Goal: Obtain resource: Download file/media

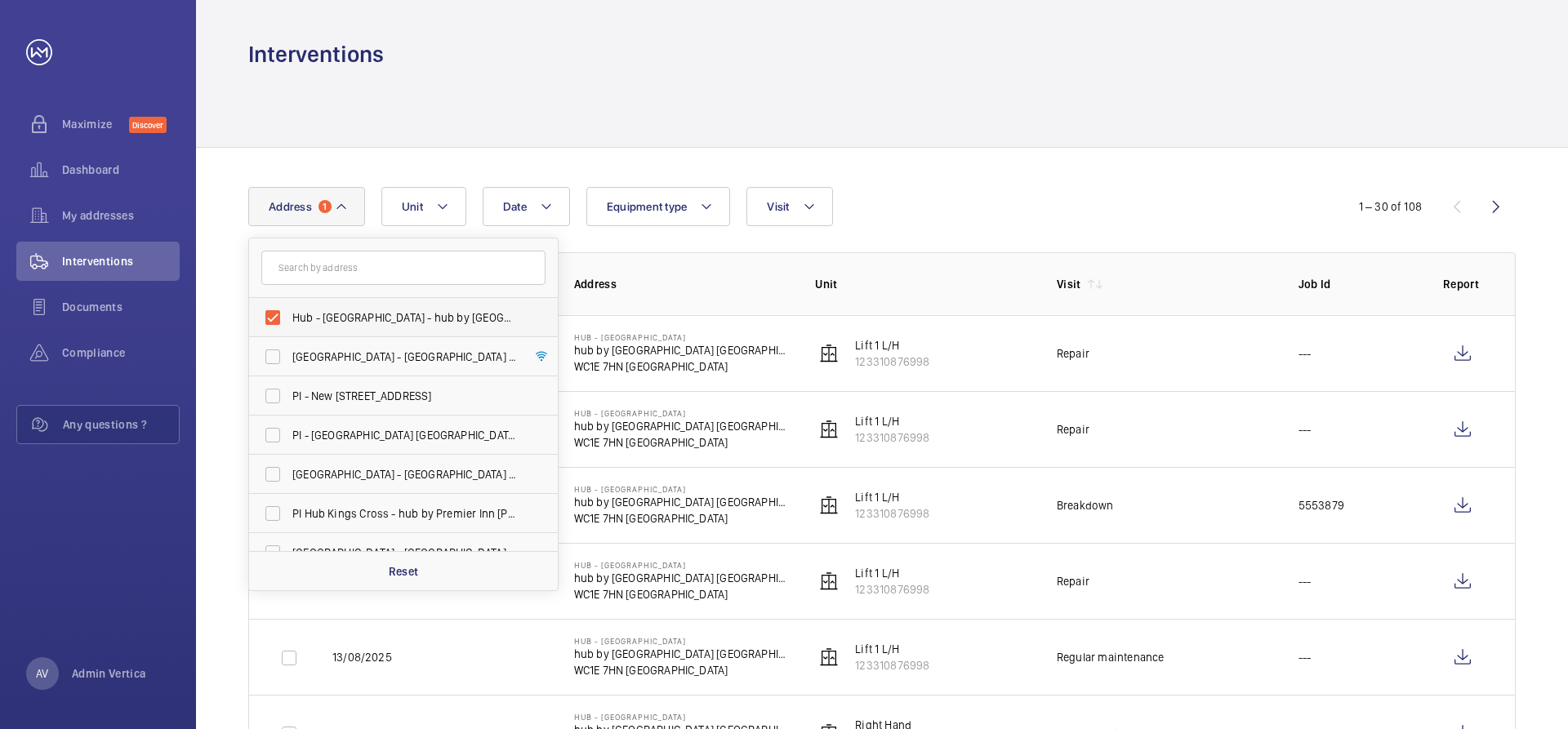
click at [276, 318] on label "Hub - [GEOGRAPHIC_DATA] - hub by [GEOGRAPHIC_DATA] [GEOGRAPHIC_DATA]" at bounding box center [391, 318] width 284 height 40
click at [276, 318] on input "Hub - [GEOGRAPHIC_DATA] - hub by [GEOGRAPHIC_DATA] [GEOGRAPHIC_DATA]" at bounding box center [273, 317] width 33 height 33
checkbox input "false"
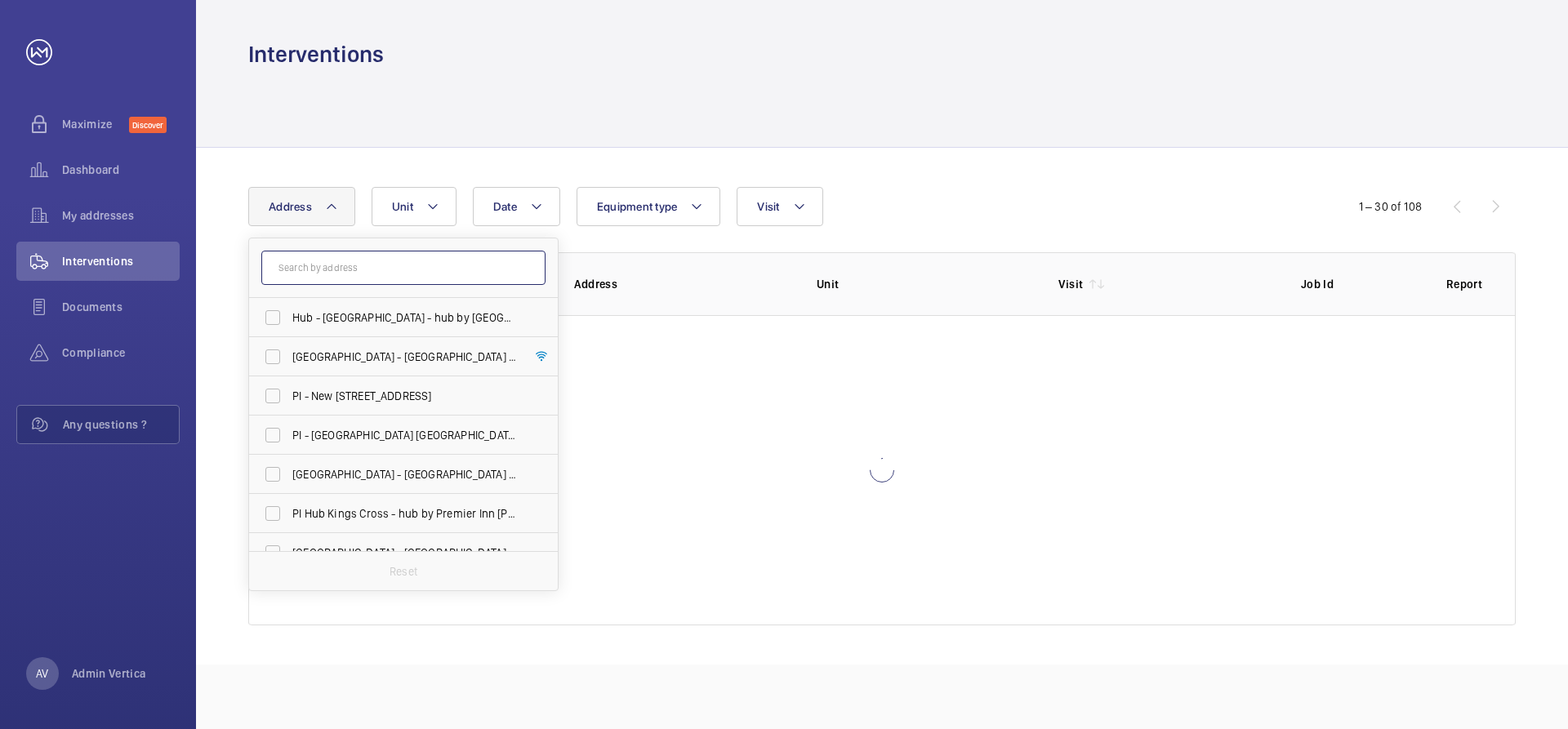
click at [328, 276] on input "text" at bounding box center [404, 268] width 284 height 34
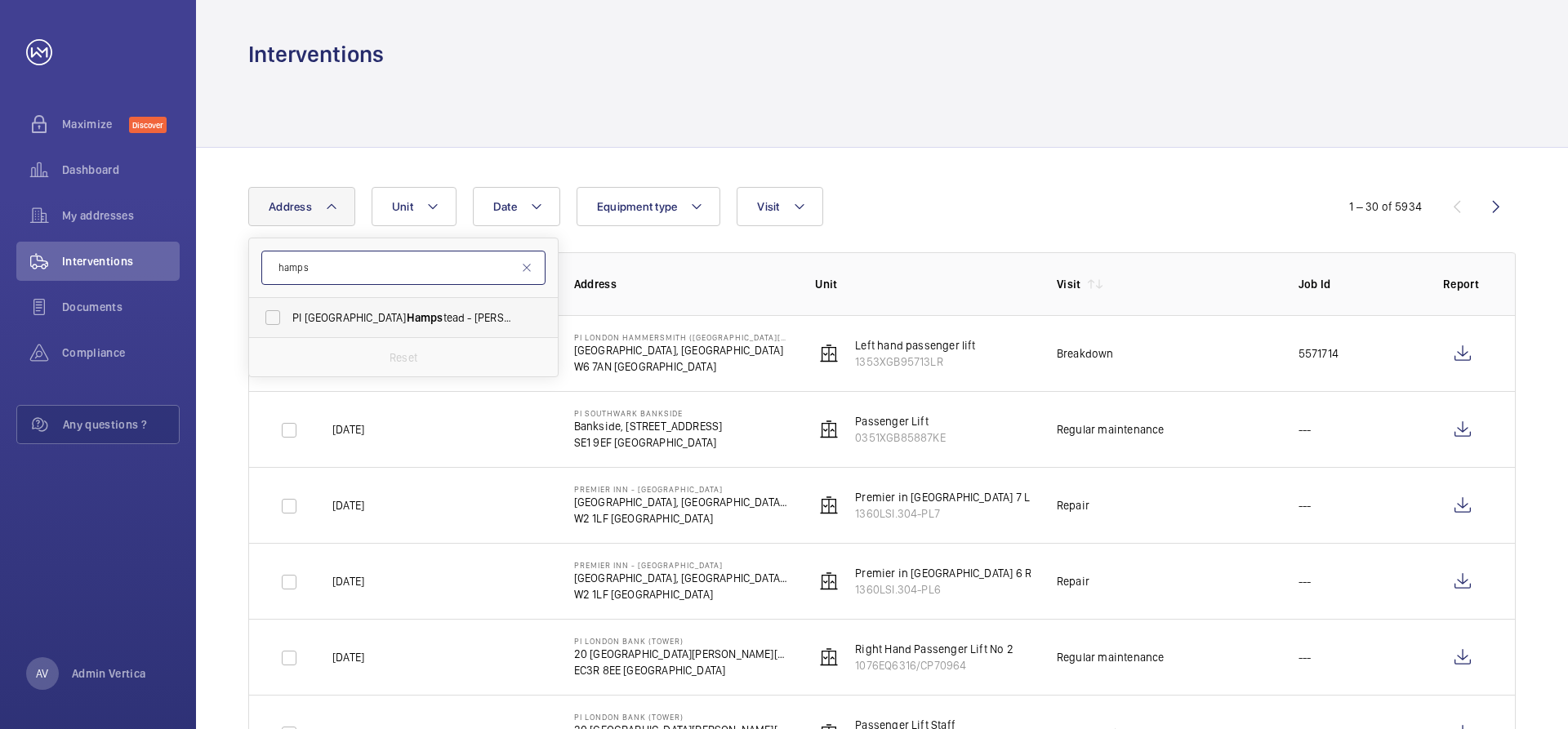
type input "hamps"
click at [325, 321] on span "PI London Hamps tead - [PERSON_NAME][STREET_ADDRESS][PERSON_NAME]" at bounding box center [404, 317] width 225 height 16
click at [289, 321] on input "PI London Hamps tead - [PERSON_NAME][STREET_ADDRESS][PERSON_NAME]" at bounding box center [273, 317] width 33 height 33
checkbox input "true"
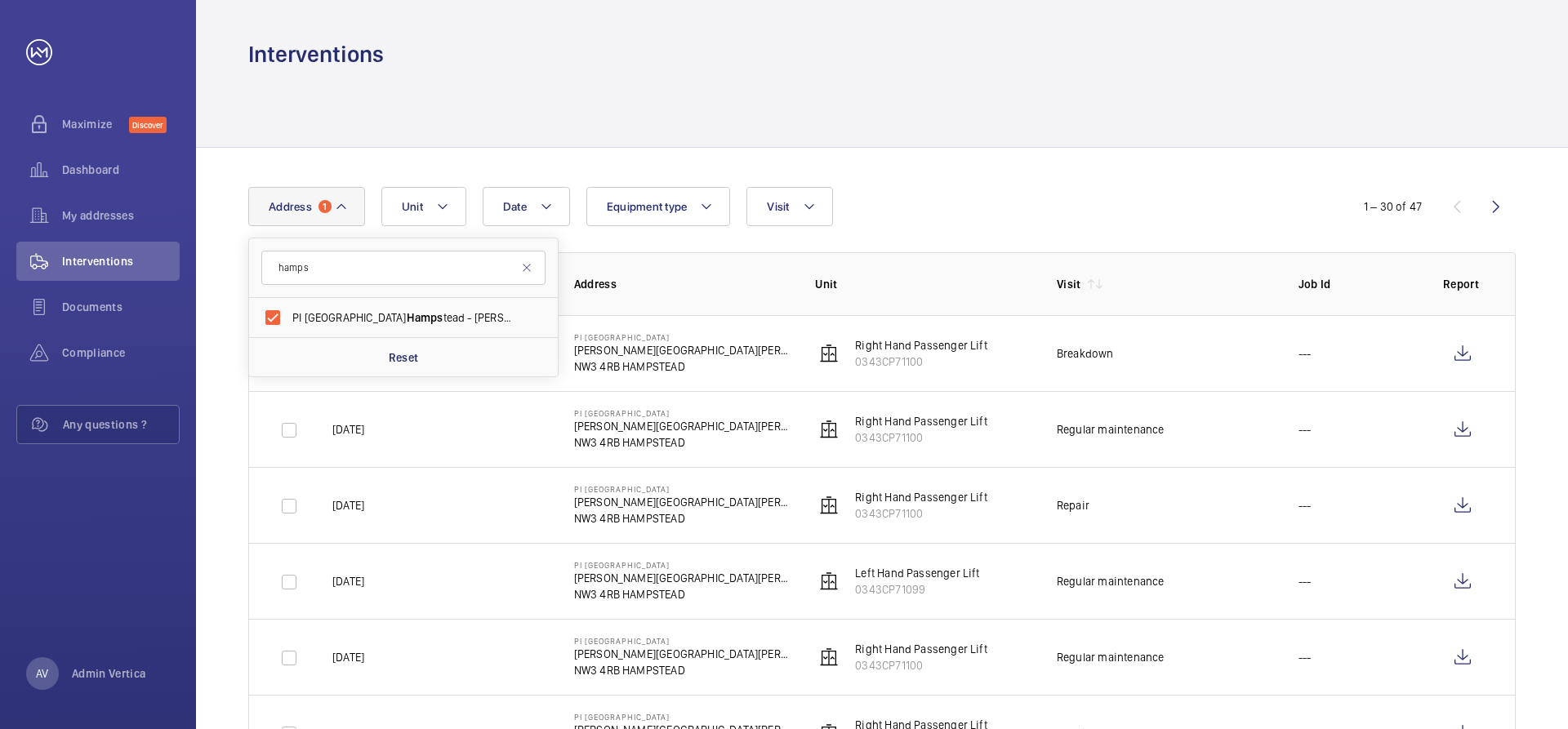
click at [1035, 88] on div at bounding box center [882, 108] width 1268 height 77
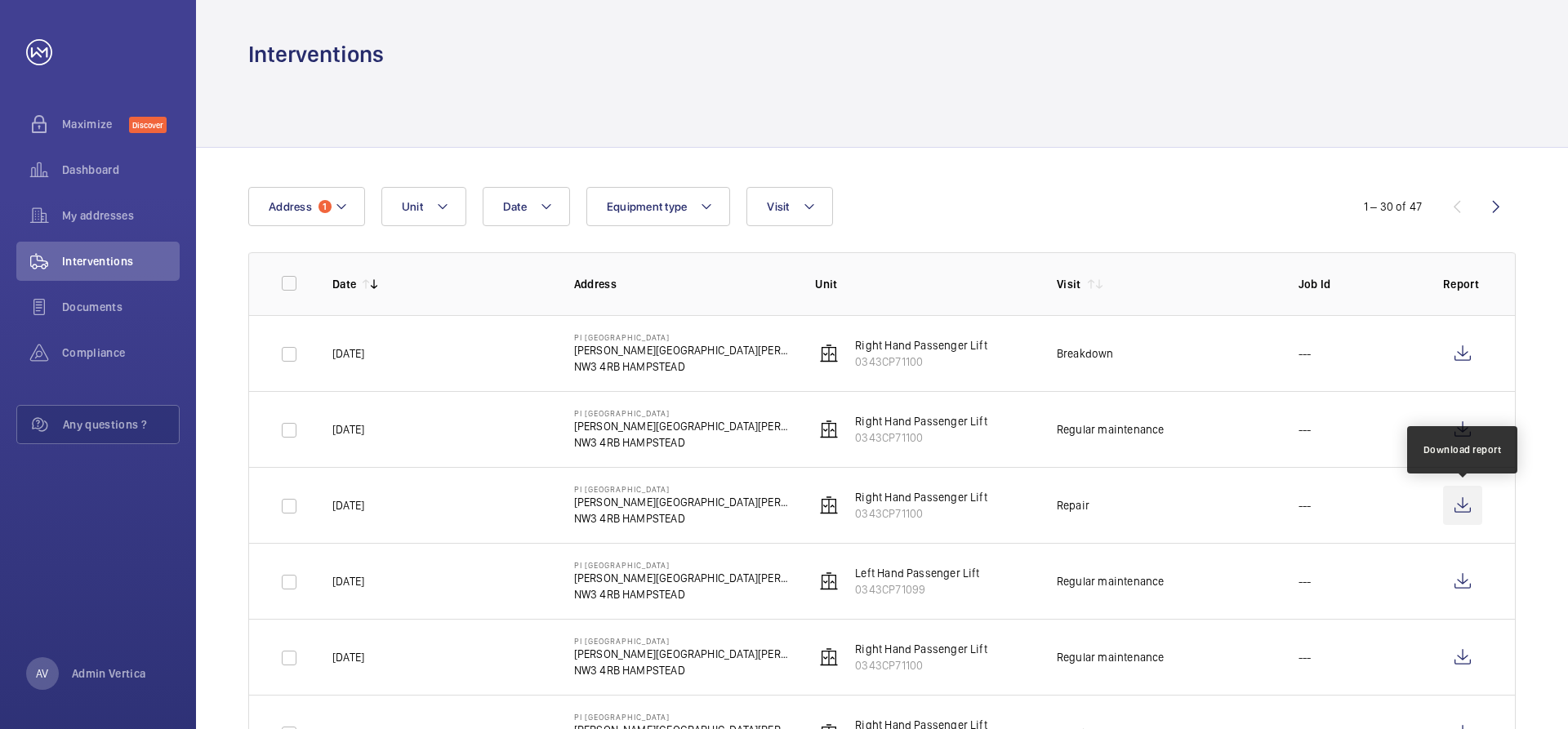
click at [1462, 506] on wm-front-icon-button at bounding box center [1463, 506] width 40 height 40
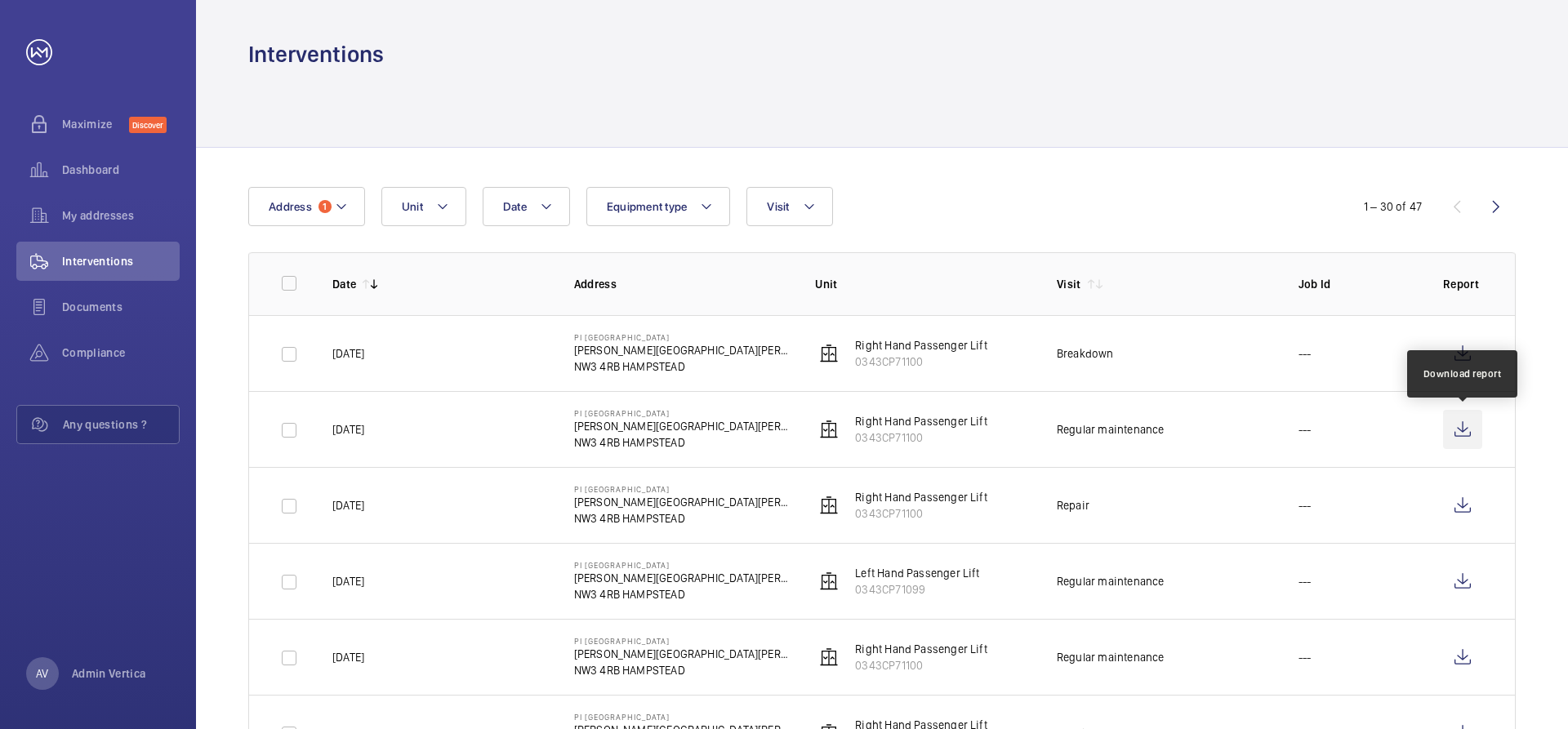
click at [1463, 427] on wm-front-icon-button at bounding box center [1463, 430] width 40 height 40
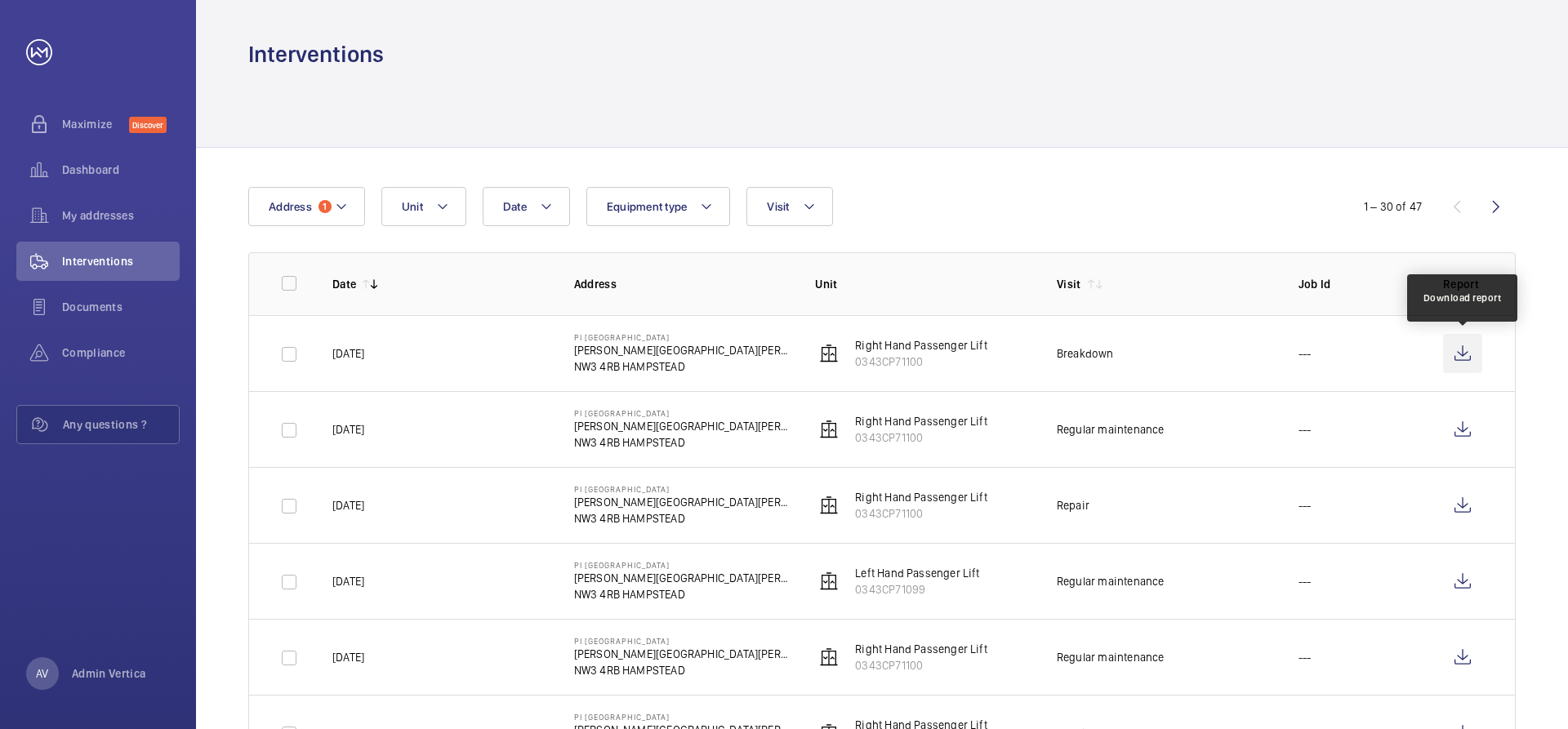
click at [1466, 353] on wm-front-icon-button at bounding box center [1463, 354] width 40 height 40
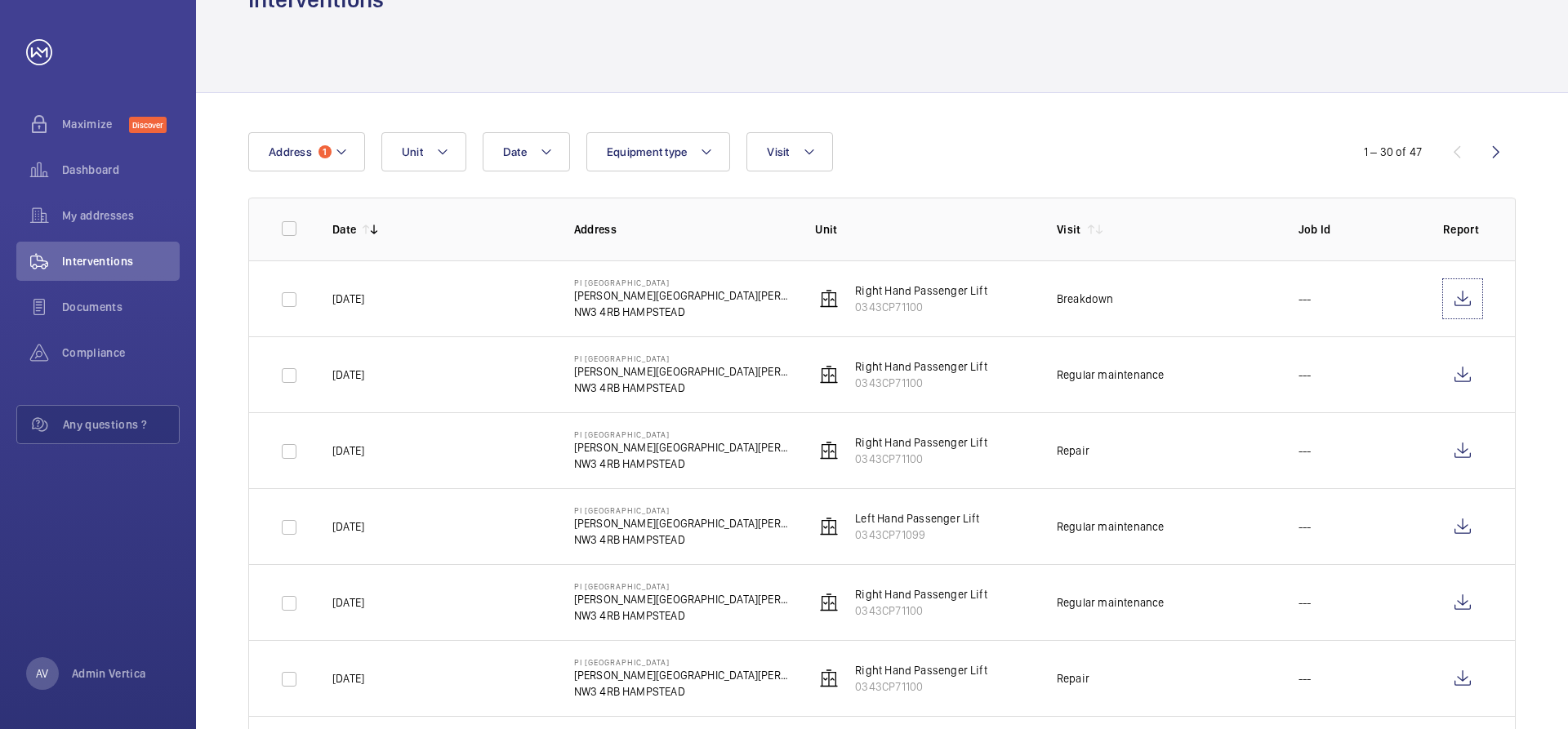
scroll to position [82, 0]
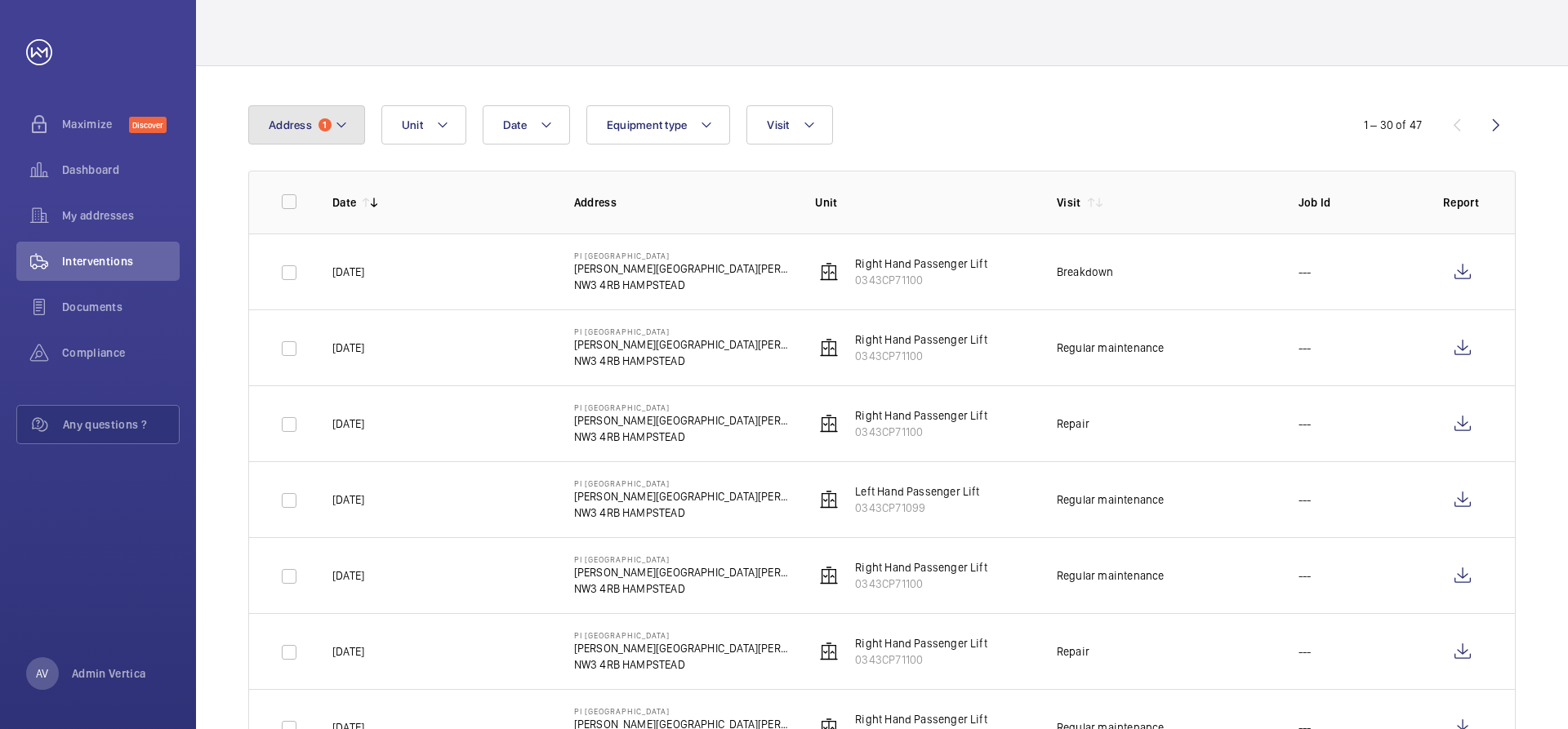
click at [313, 119] on button "Address 1" at bounding box center [307, 125] width 117 height 40
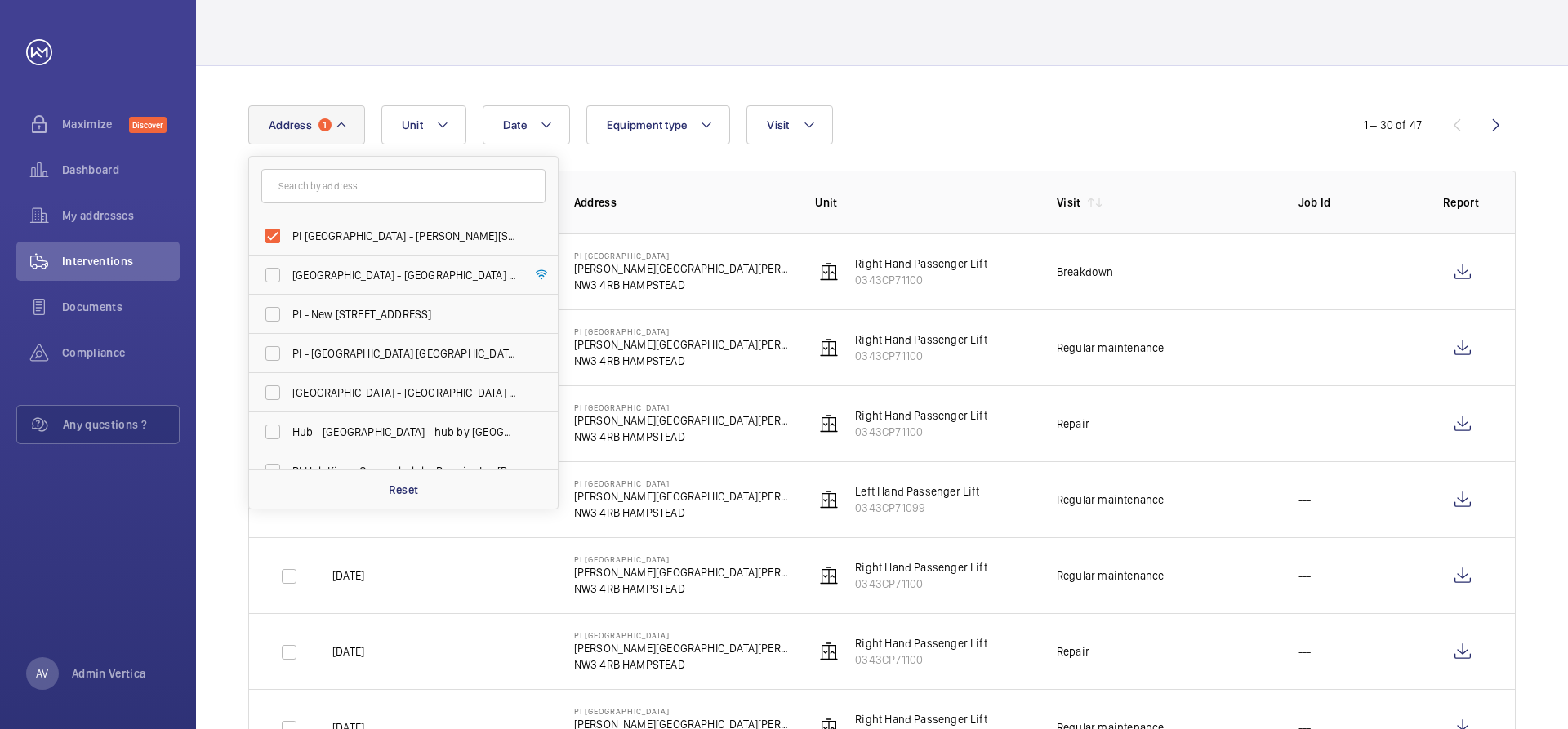
drag, startPoint x: 276, startPoint y: 232, endPoint x: 330, endPoint y: 190, distance: 68.4
click at [277, 232] on label "PI [GEOGRAPHIC_DATA] - [PERSON_NAME][STREET_ADDRESS][PERSON_NAME]" at bounding box center [391, 236] width 284 height 40
click at [277, 232] on input "PI [GEOGRAPHIC_DATA] - [PERSON_NAME][STREET_ADDRESS][PERSON_NAME]" at bounding box center [273, 236] width 33 height 33
checkbox input "false"
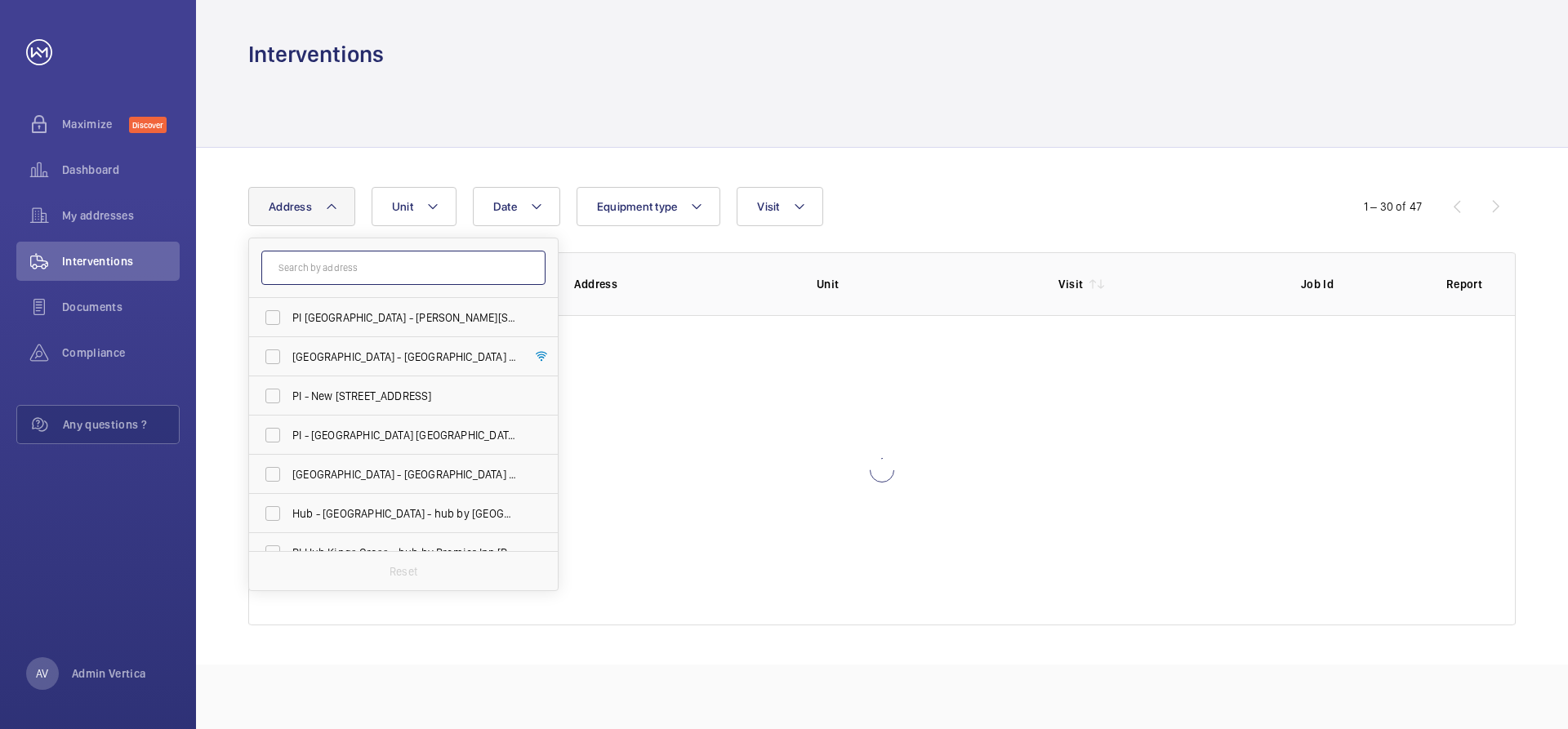
click at [338, 263] on input "text" at bounding box center [404, 268] width 284 height 34
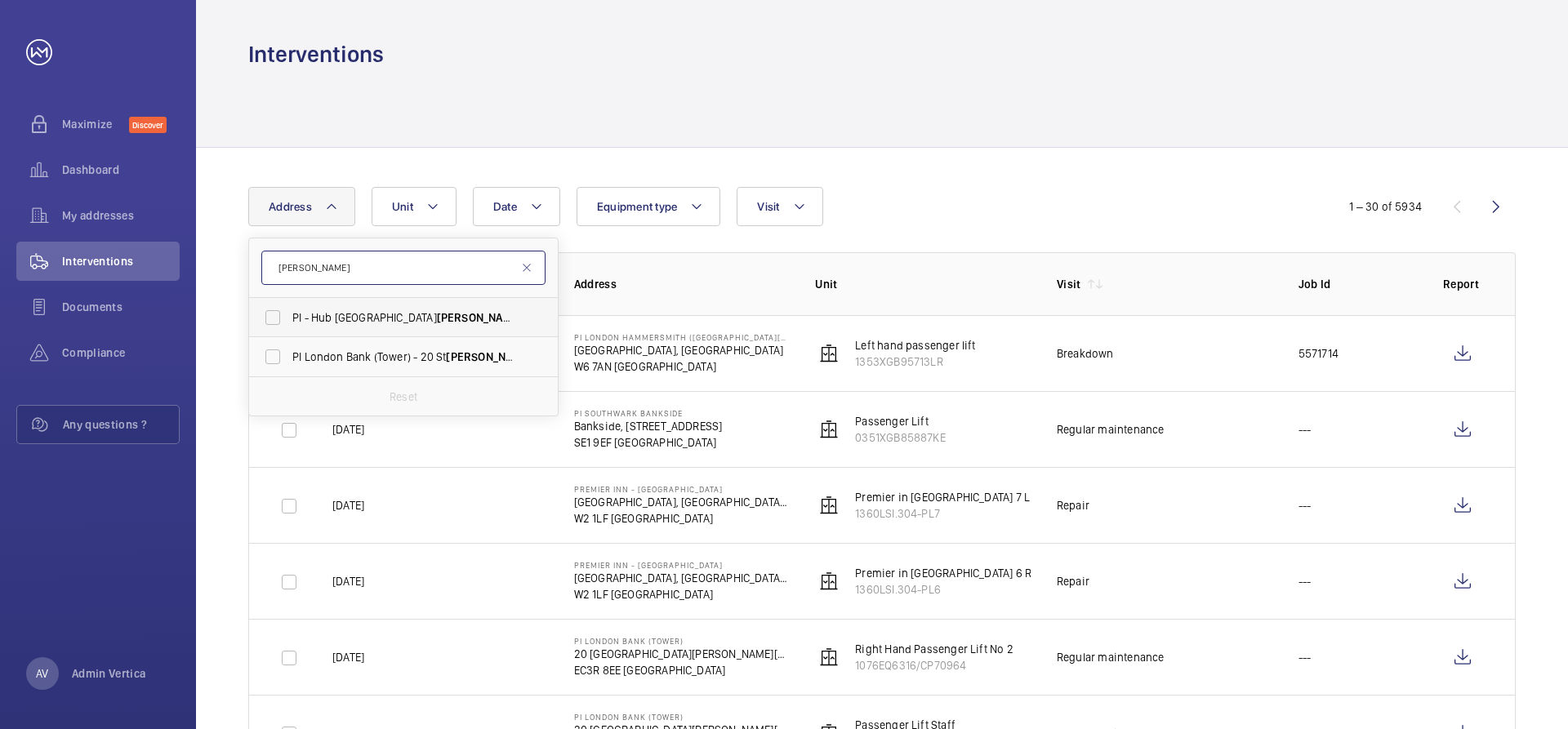
type input "[PERSON_NAME]"
click at [341, 320] on span "PI - Hub [GEOGRAPHIC_DATA] [PERSON_NAME] lebone - Proximity [GEOGRAPHIC_DATA], …" at bounding box center [404, 317] width 225 height 16
click at [289, 320] on input "PI - Hub [GEOGRAPHIC_DATA] [PERSON_NAME] lebone - Proximity [GEOGRAPHIC_DATA], …" at bounding box center [273, 317] width 33 height 33
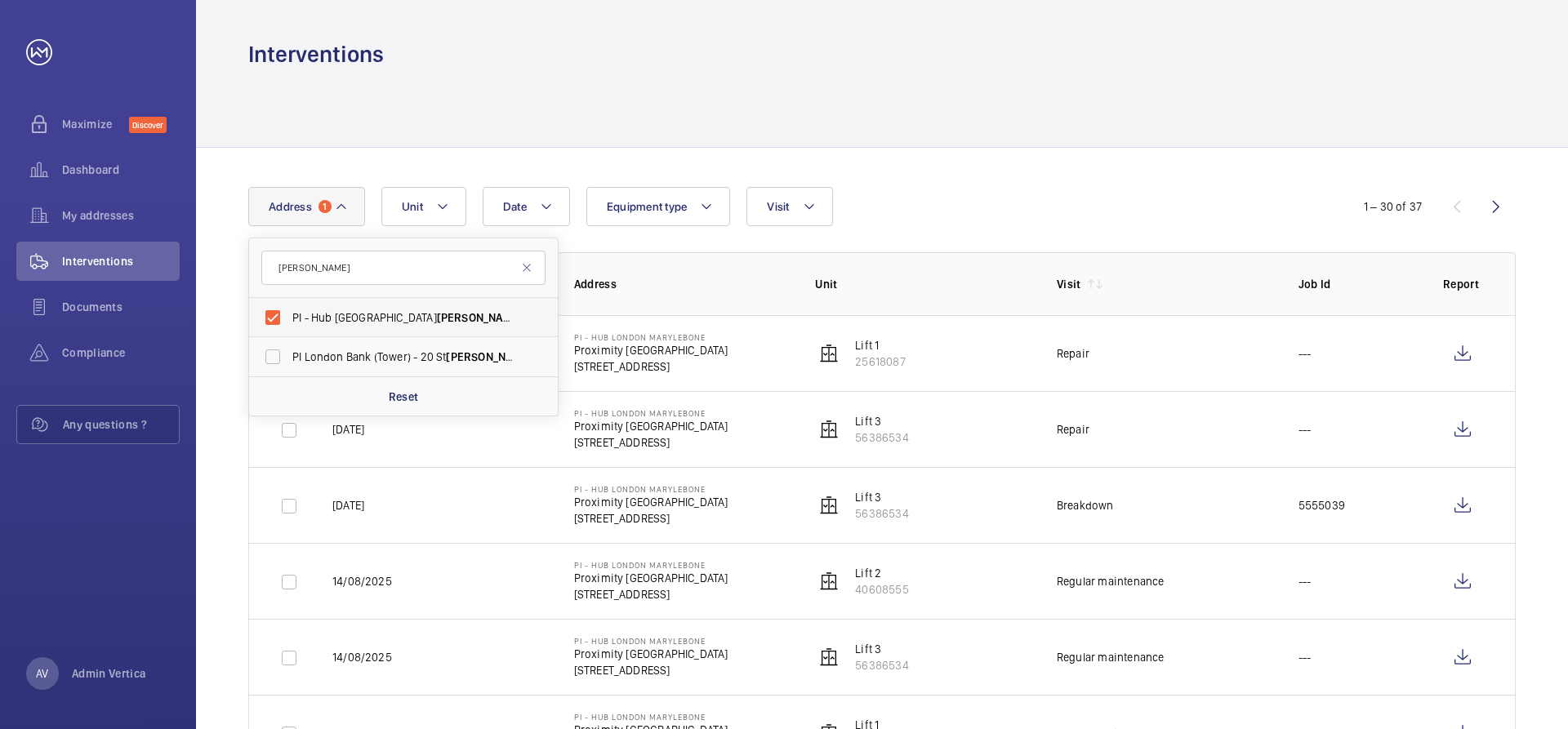
click at [362, 318] on span "PI - Hub [GEOGRAPHIC_DATA] [PERSON_NAME] lebone - Proximity [GEOGRAPHIC_DATA], …" at bounding box center [404, 317] width 225 height 16
click at [289, 318] on input "PI - Hub [GEOGRAPHIC_DATA] [PERSON_NAME] lebone - Proximity [GEOGRAPHIC_DATA], …" at bounding box center [273, 317] width 33 height 33
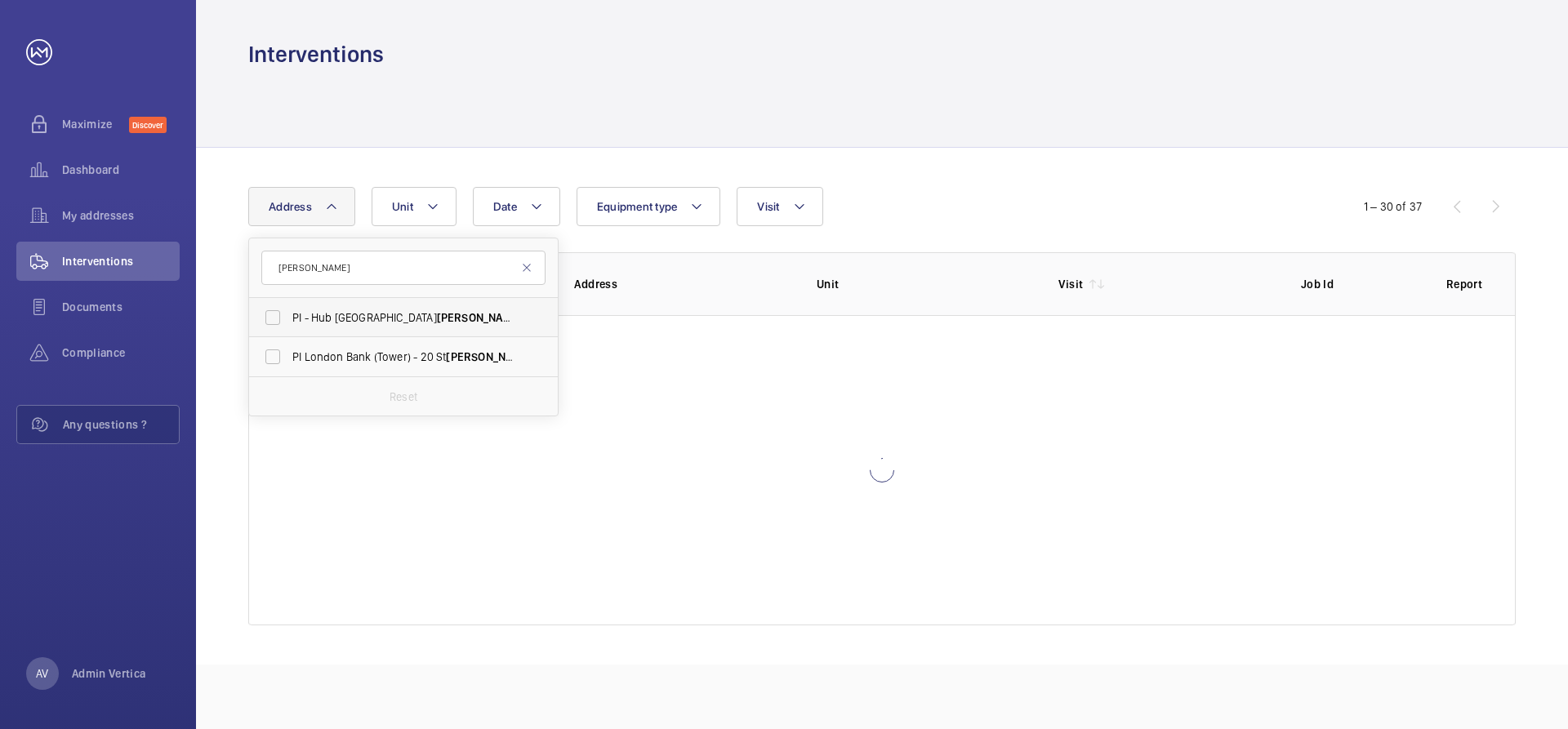
click at [363, 316] on span "PI - Hub [GEOGRAPHIC_DATA] [PERSON_NAME] lebone - Proximity [GEOGRAPHIC_DATA], …" at bounding box center [404, 317] width 225 height 16
click at [289, 316] on input "PI - Hub [GEOGRAPHIC_DATA] [PERSON_NAME] lebone - Proximity [GEOGRAPHIC_DATA], …" at bounding box center [273, 317] width 33 height 33
checkbox input "true"
click at [992, 170] on div "Date Address 1 [PERSON_NAME][GEOGRAPHIC_DATA] [GEOGRAPHIC_DATA] [PERSON_NAME] l…" at bounding box center [881, 406] width 1372 height 517
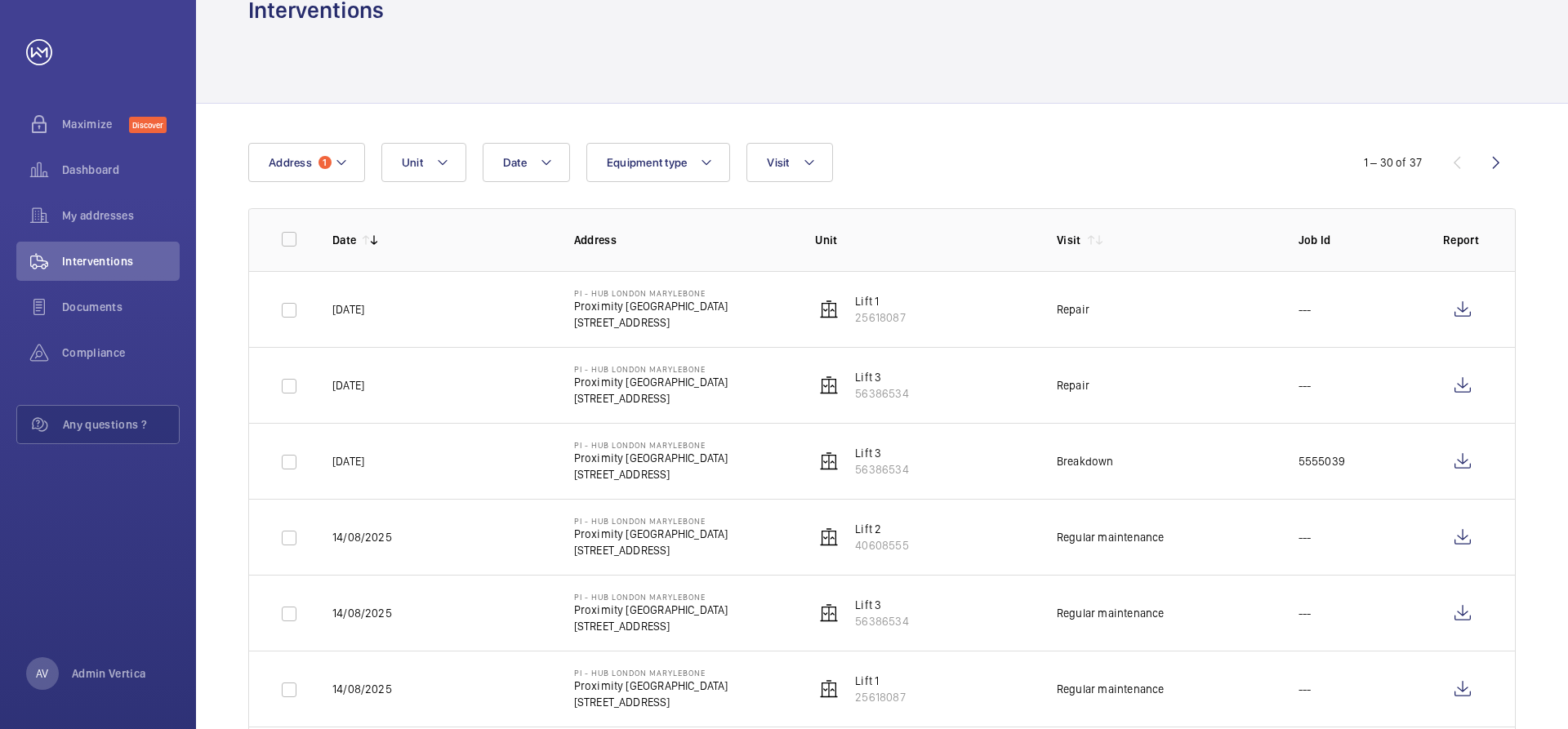
scroll to position [82, 0]
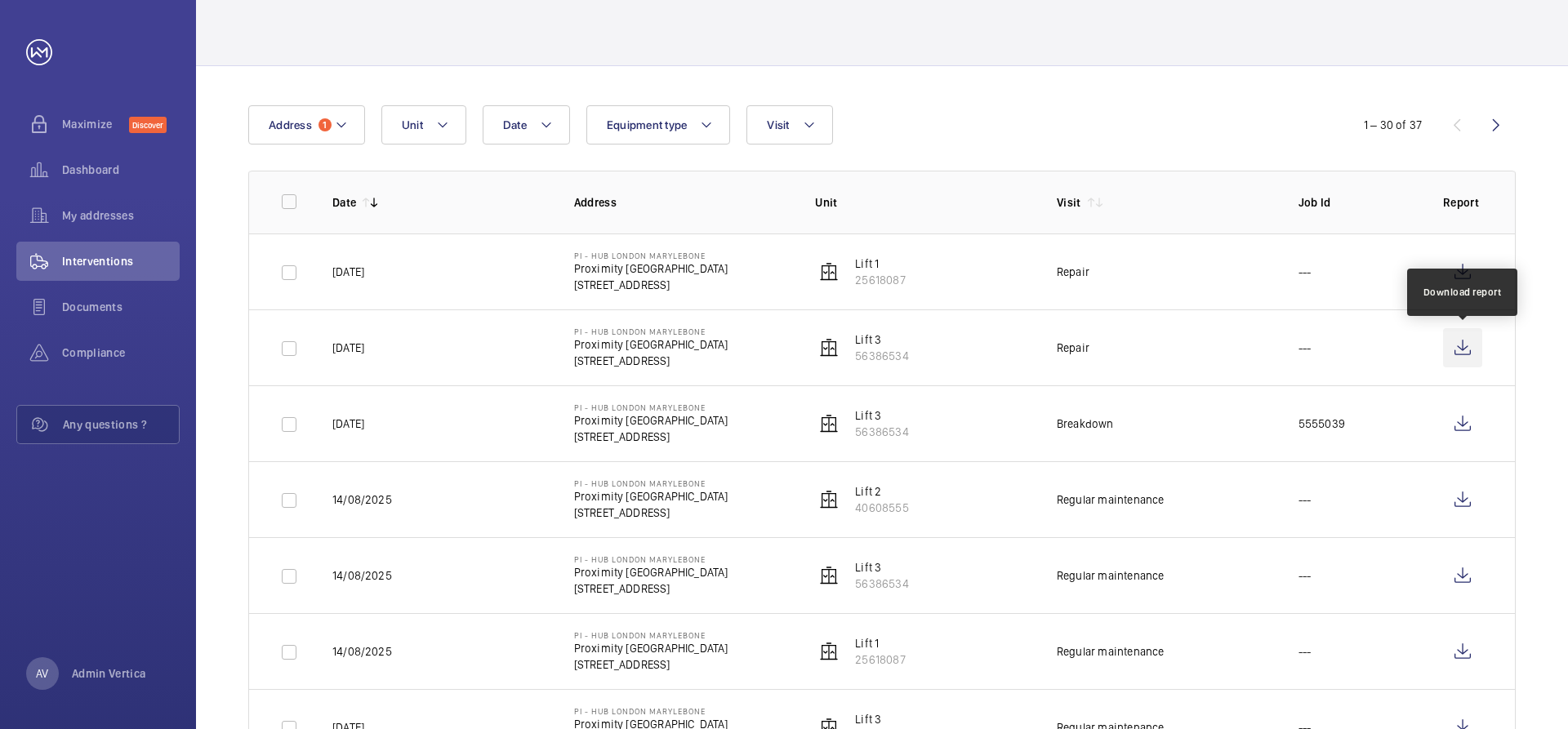
click at [1459, 351] on wm-front-icon-button at bounding box center [1463, 348] width 40 height 40
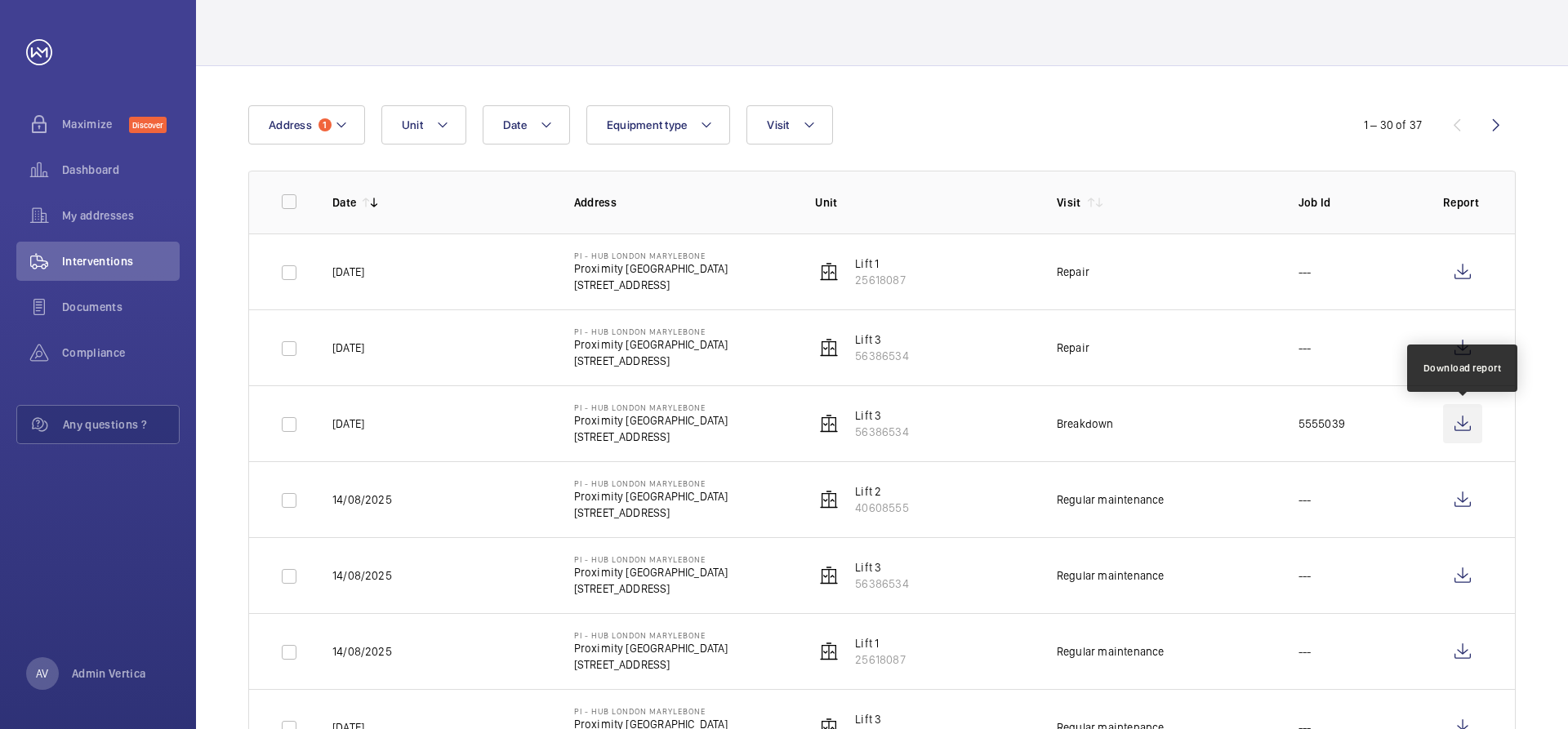
click at [1456, 428] on wm-front-icon-button at bounding box center [1463, 424] width 40 height 40
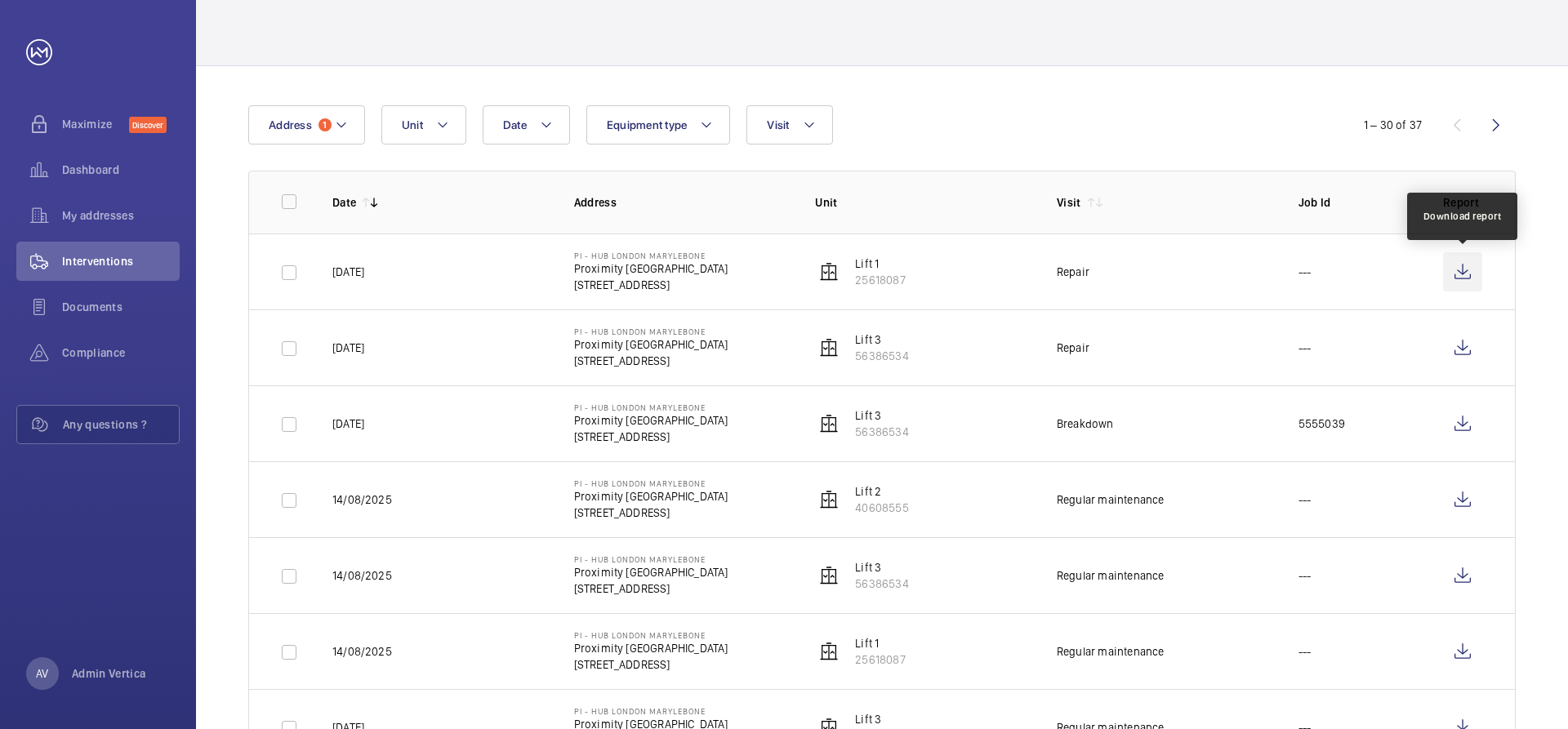
click at [1454, 270] on wm-front-icon-button at bounding box center [1463, 272] width 40 height 40
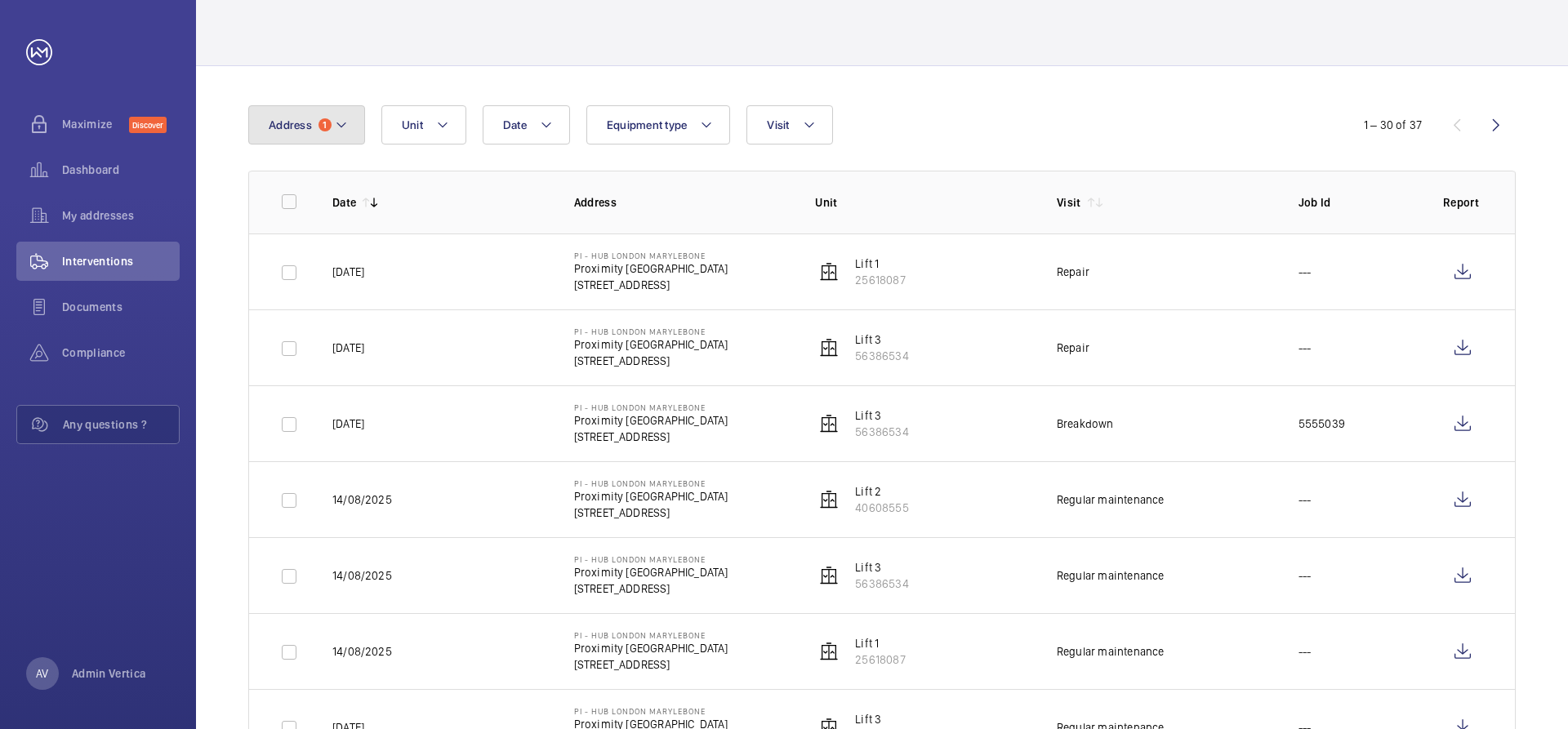
click at [316, 134] on button "Address 1" at bounding box center [307, 125] width 117 height 40
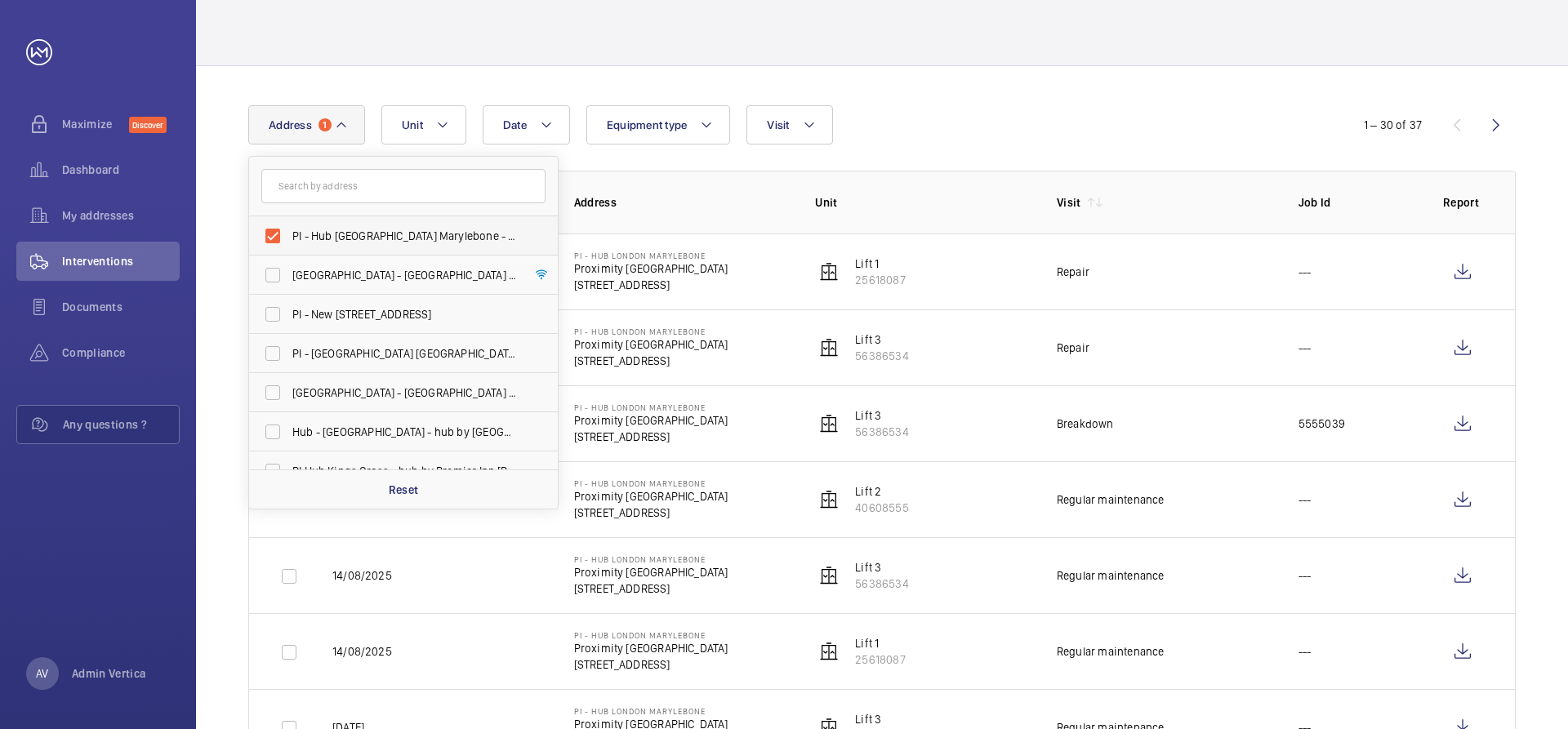
click at [271, 236] on label "PI - Hub [GEOGRAPHIC_DATA] Marylebone - Proximity [GEOGRAPHIC_DATA]" at bounding box center [391, 236] width 284 height 40
click at [271, 236] on input "PI - Hub [GEOGRAPHIC_DATA] Marylebone - Proximity [GEOGRAPHIC_DATA]" at bounding box center [273, 236] width 33 height 33
checkbox input "false"
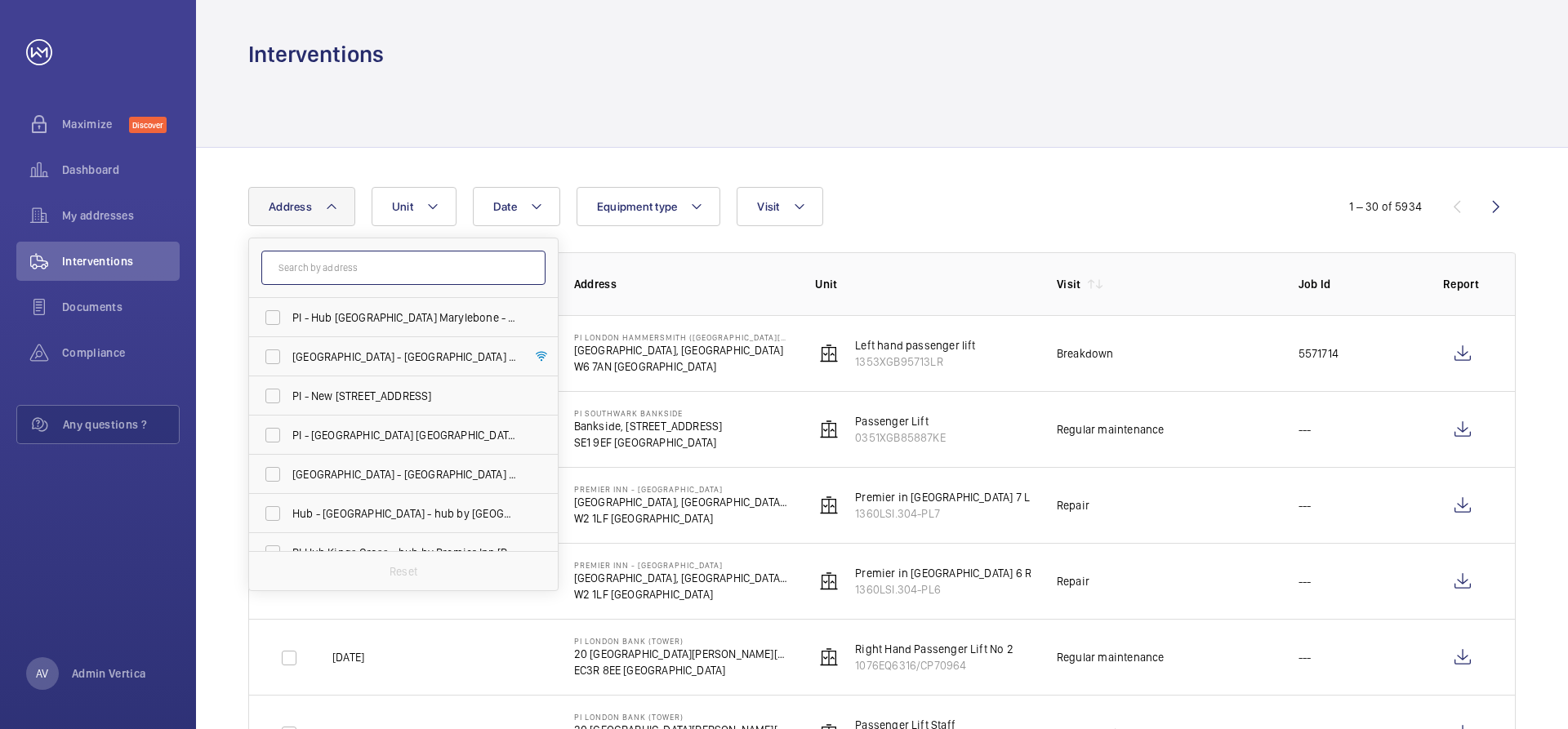
click at [362, 267] on input "text" at bounding box center [404, 268] width 284 height 34
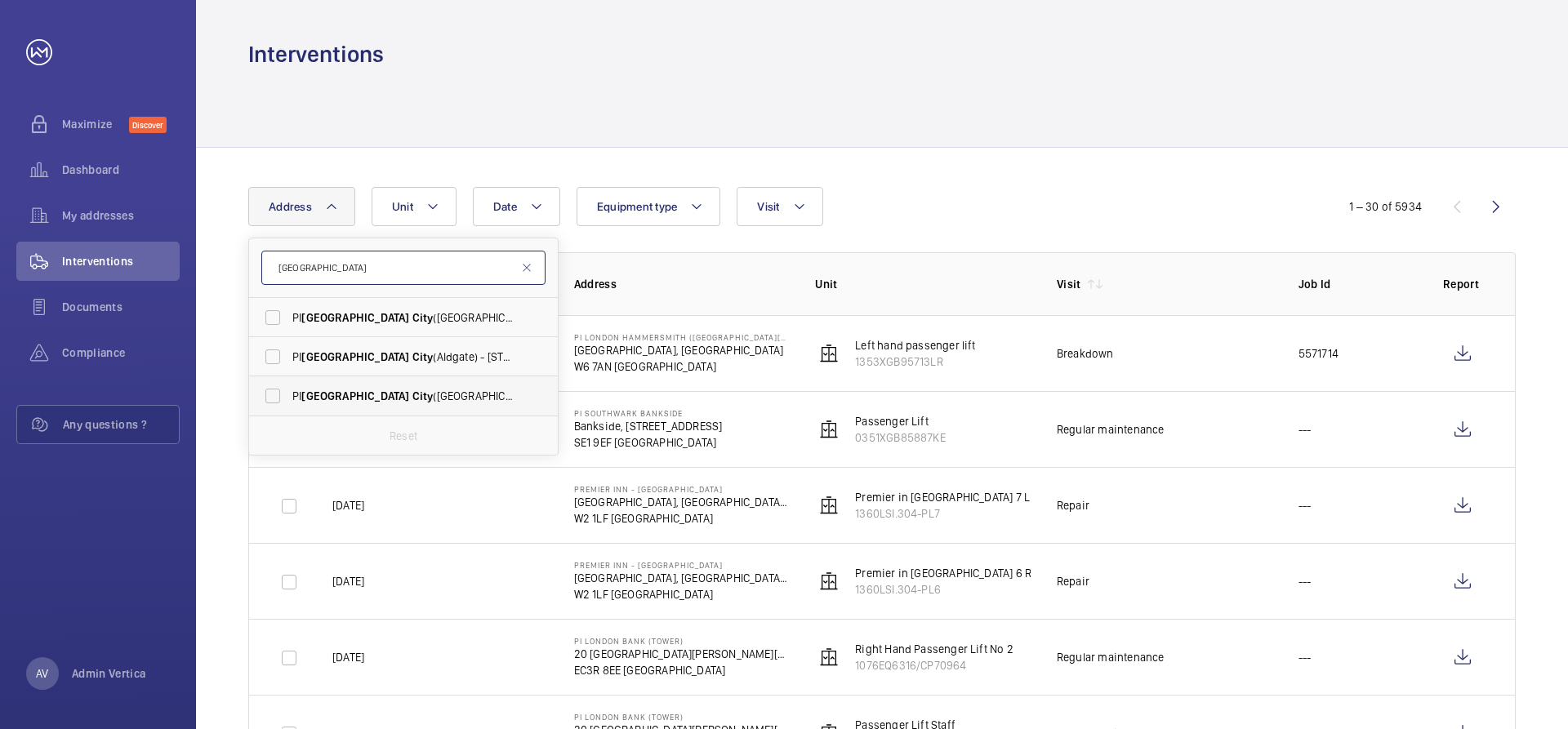
type input "[GEOGRAPHIC_DATA]"
click at [412, 399] on span "PI [GEOGRAPHIC_DATA] ([GEOGRAPHIC_DATA]) - [STREET_ADDRESS]" at bounding box center [404, 395] width 225 height 16
click at [289, 399] on input "PI [GEOGRAPHIC_DATA] ([GEOGRAPHIC_DATA]) - [STREET_ADDRESS]" at bounding box center [273, 396] width 33 height 33
checkbox input "true"
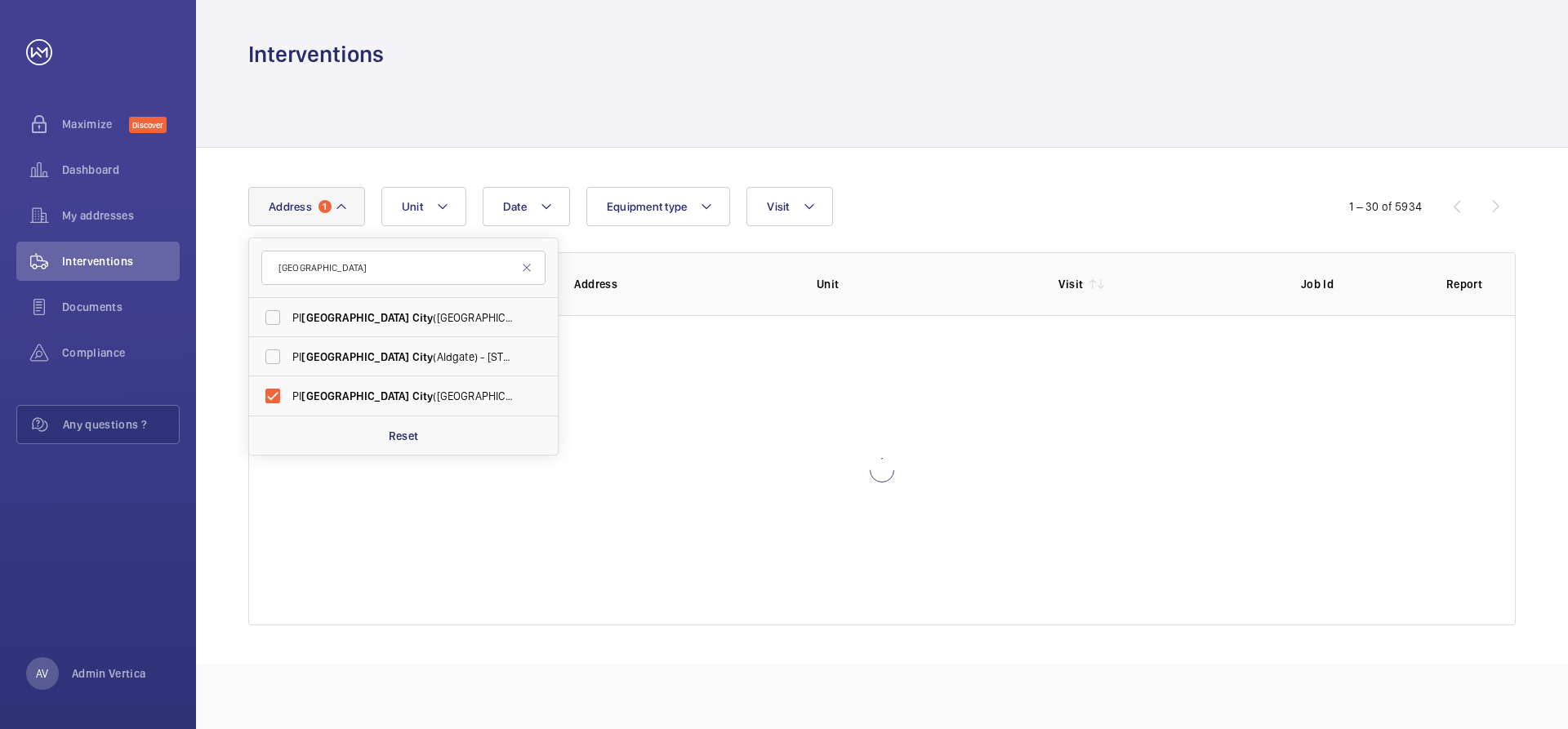
click at [986, 90] on div at bounding box center [882, 108] width 1268 height 77
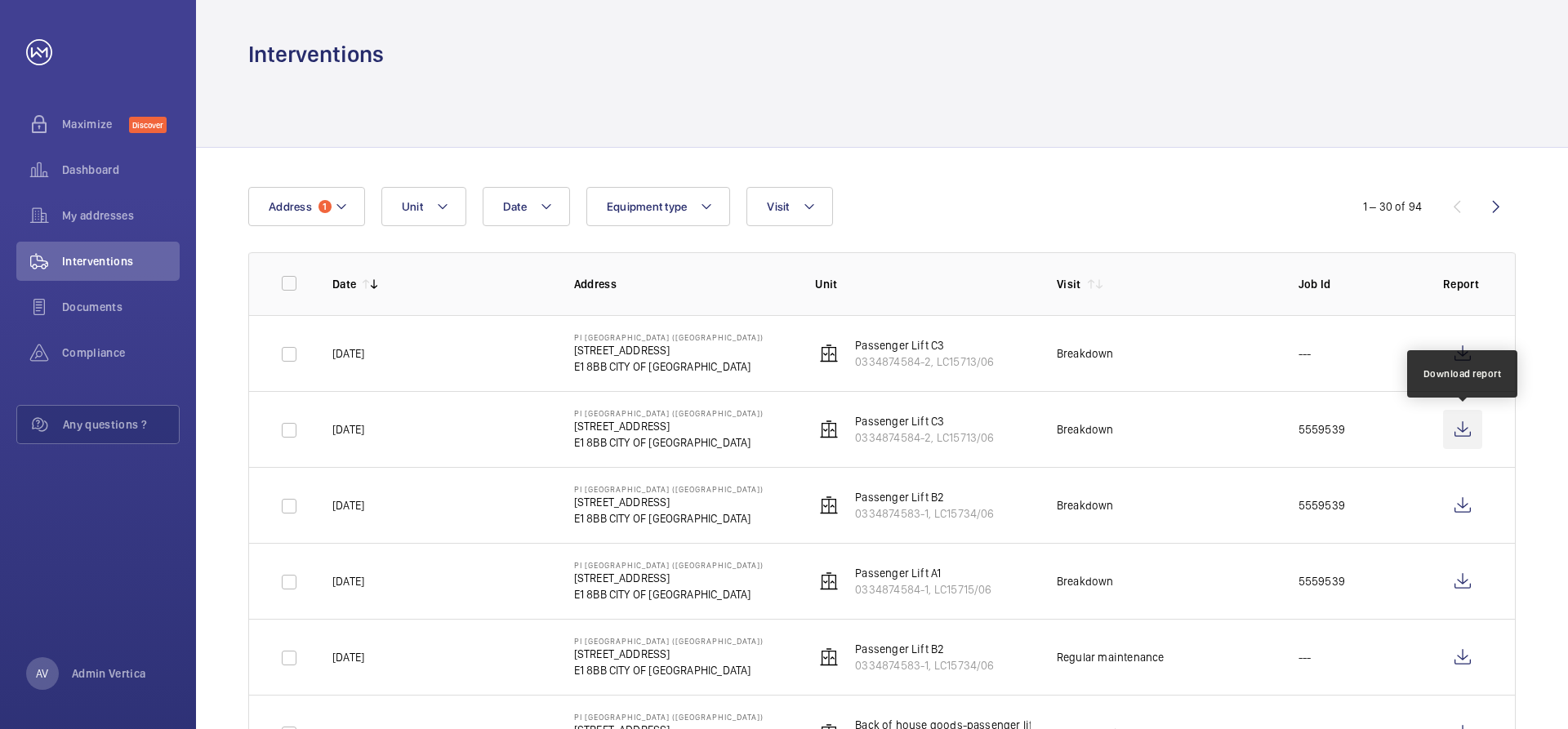
click at [1471, 431] on wm-front-icon-button at bounding box center [1463, 430] width 40 height 40
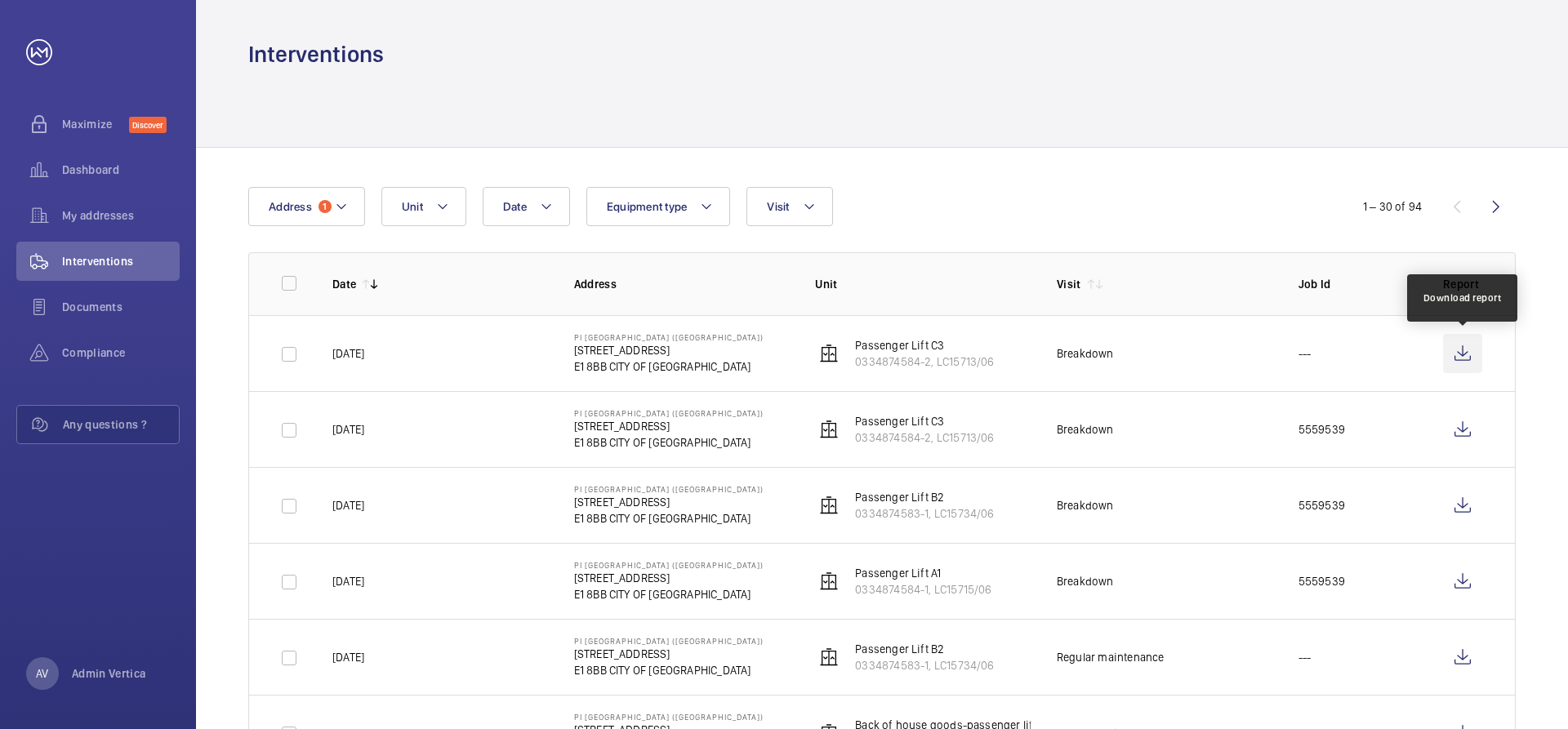
click at [1464, 354] on wm-front-icon-button at bounding box center [1463, 354] width 40 height 40
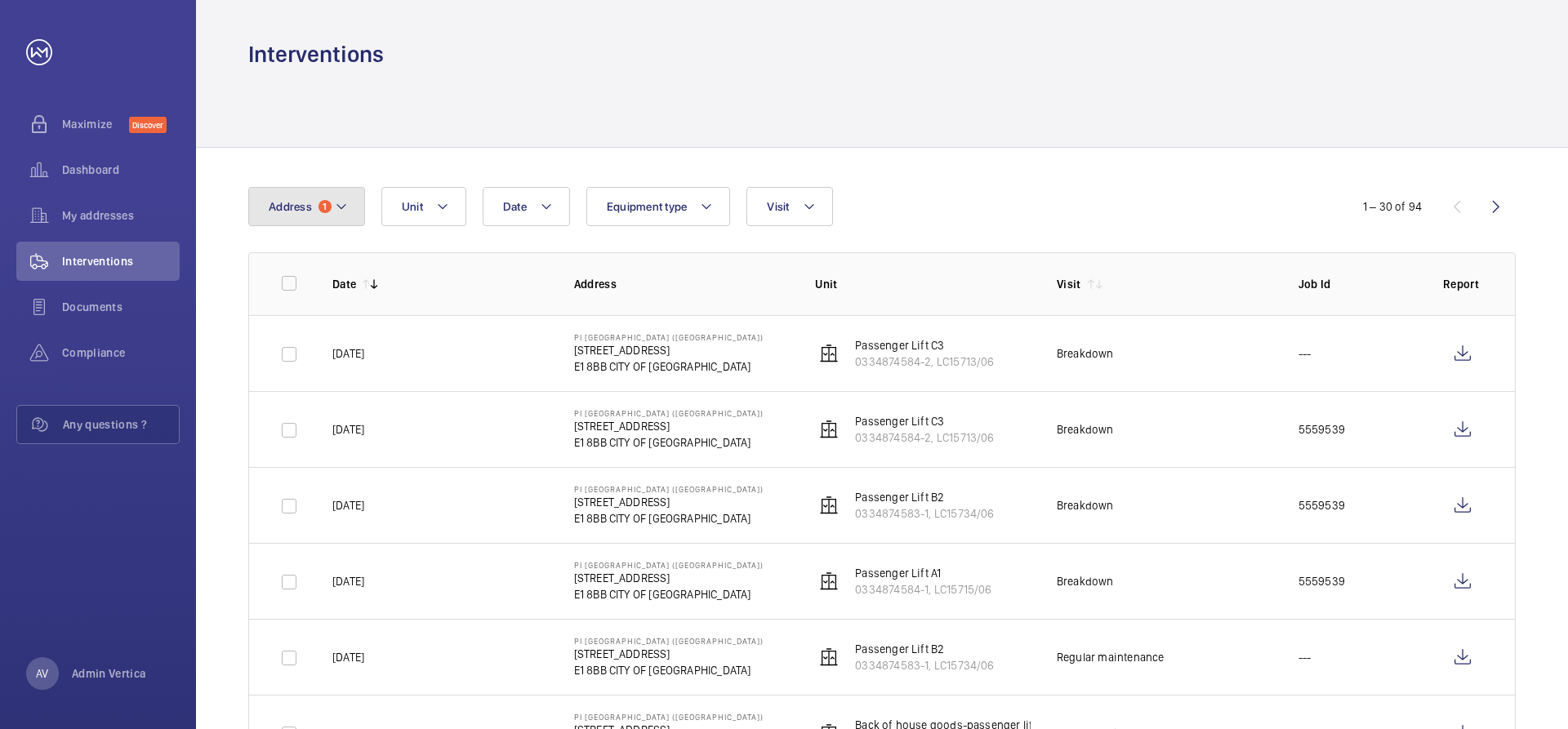
click at [341, 202] on mat-icon at bounding box center [341, 206] width 13 height 20
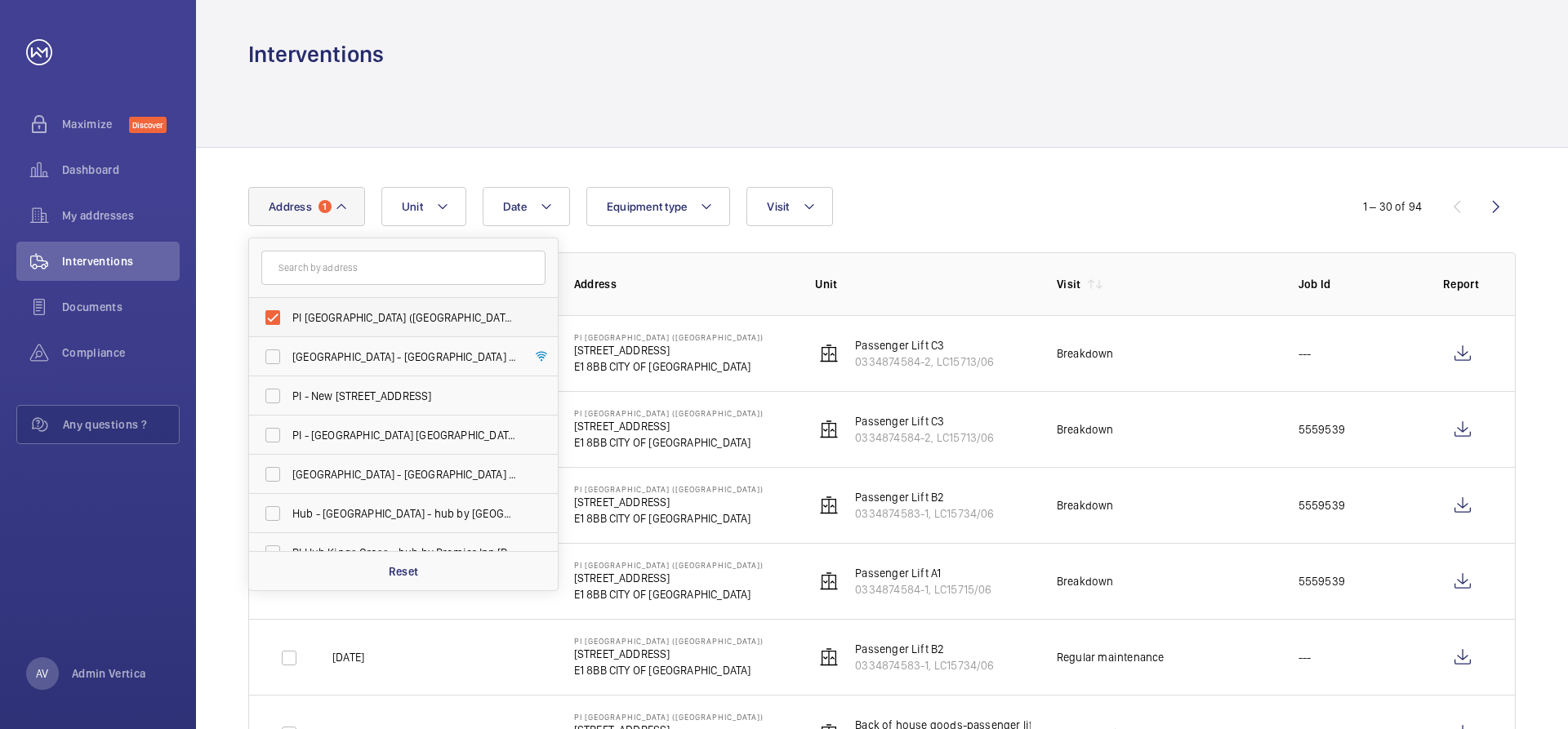
click at [271, 316] on label "PI [GEOGRAPHIC_DATA] ([GEOGRAPHIC_DATA]) - [STREET_ADDRESS]" at bounding box center [391, 318] width 284 height 40
click at [271, 316] on input "PI [GEOGRAPHIC_DATA] ([GEOGRAPHIC_DATA]) - [STREET_ADDRESS]" at bounding box center [273, 317] width 33 height 33
checkbox input "false"
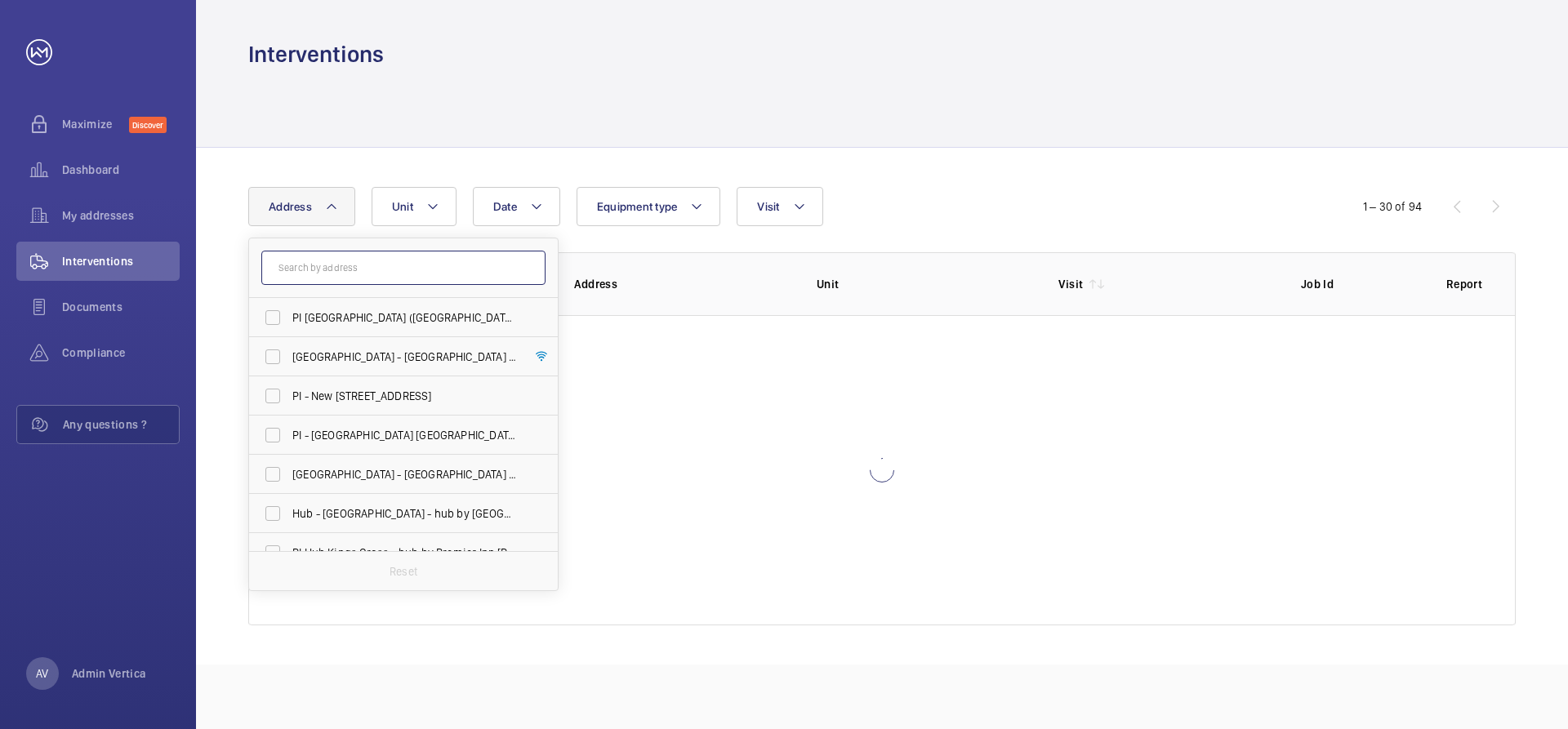
click at [348, 268] on input "text" at bounding box center [404, 268] width 284 height 34
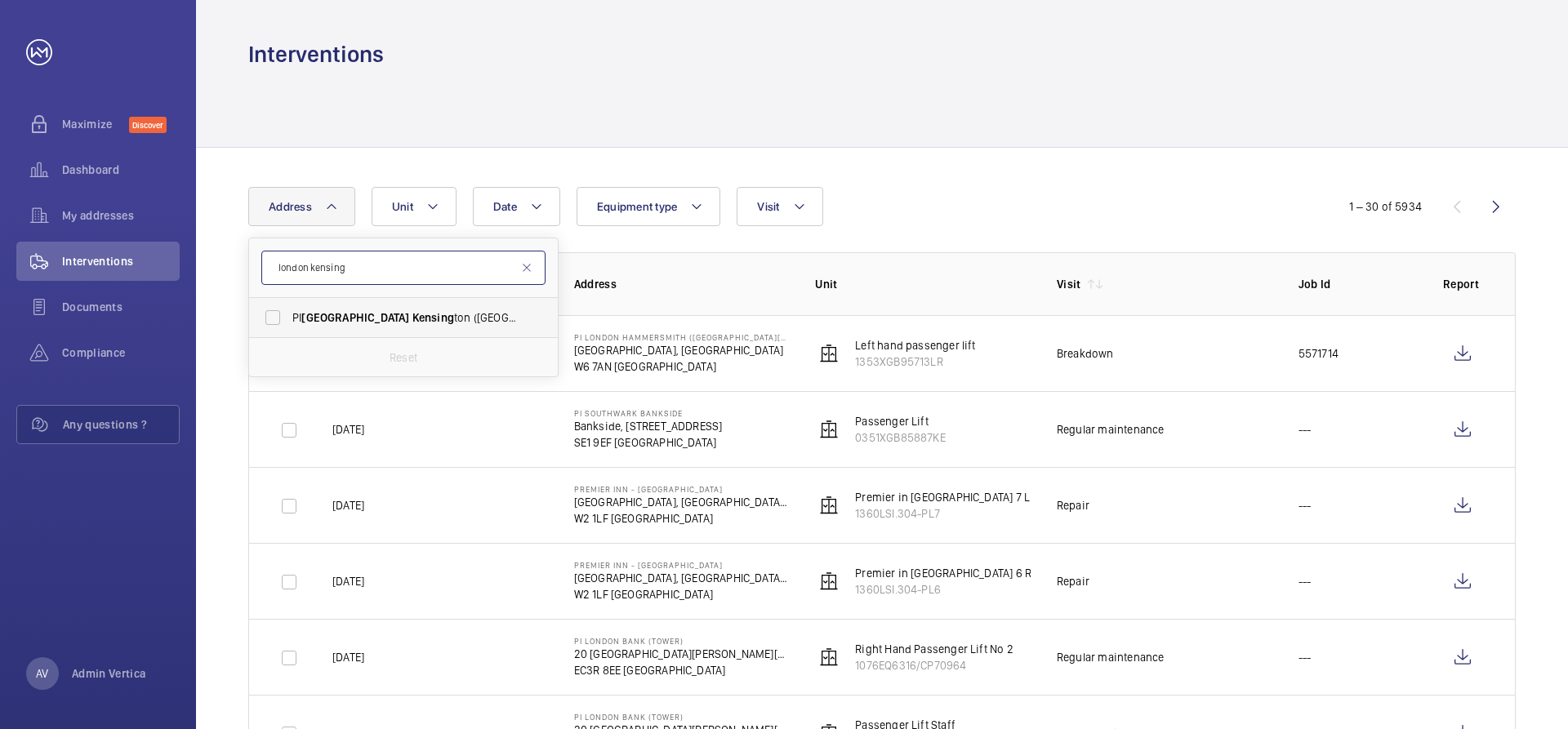
type input "london kensing"
click at [338, 325] on label "PI London Kensing ton ([GEOGRAPHIC_DATA]) - [STREET_ADDRESS][PERSON_NAME]" at bounding box center [391, 318] width 284 height 40
click at [271, 318] on label "PI London Kensing ton ([GEOGRAPHIC_DATA]) - [STREET_ADDRESS][PERSON_NAME]" at bounding box center [391, 318] width 284 height 40
click at [271, 318] on input "PI London Kensing ton ([GEOGRAPHIC_DATA]) - [STREET_ADDRESS][PERSON_NAME]" at bounding box center [273, 317] width 33 height 33
checkbox input "true"
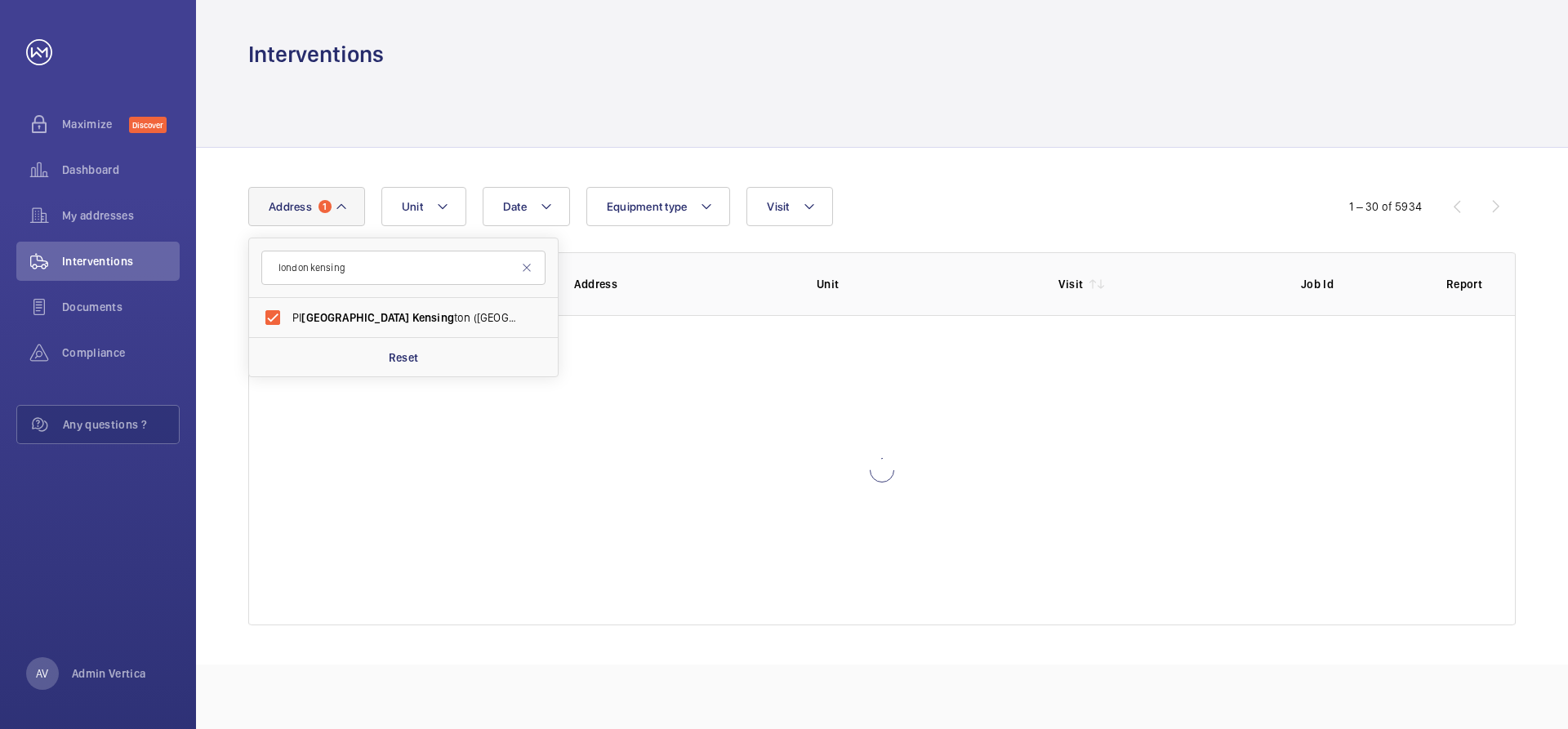
click at [847, 112] on div at bounding box center [882, 108] width 1268 height 77
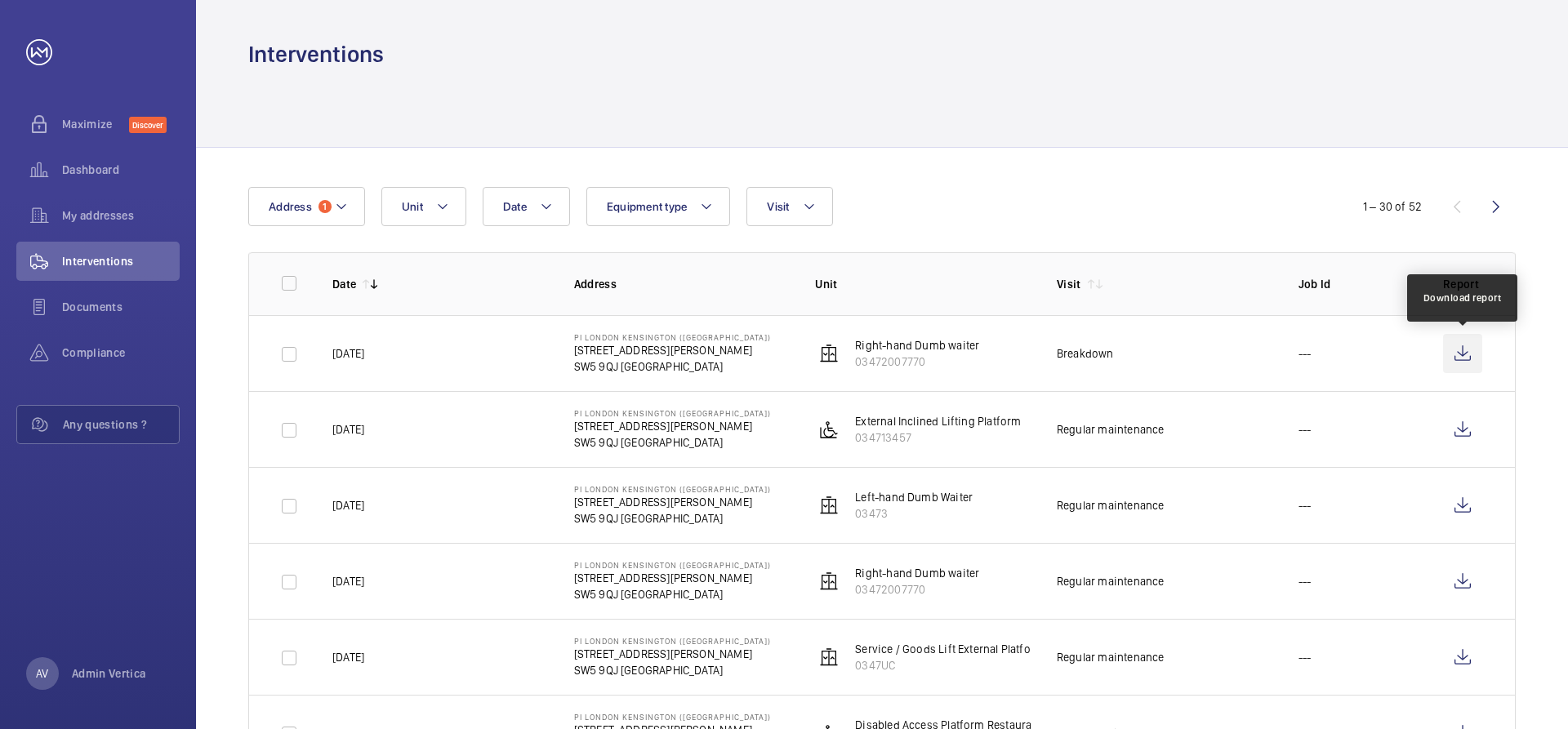
click at [1465, 355] on wm-front-icon-button at bounding box center [1463, 354] width 40 height 40
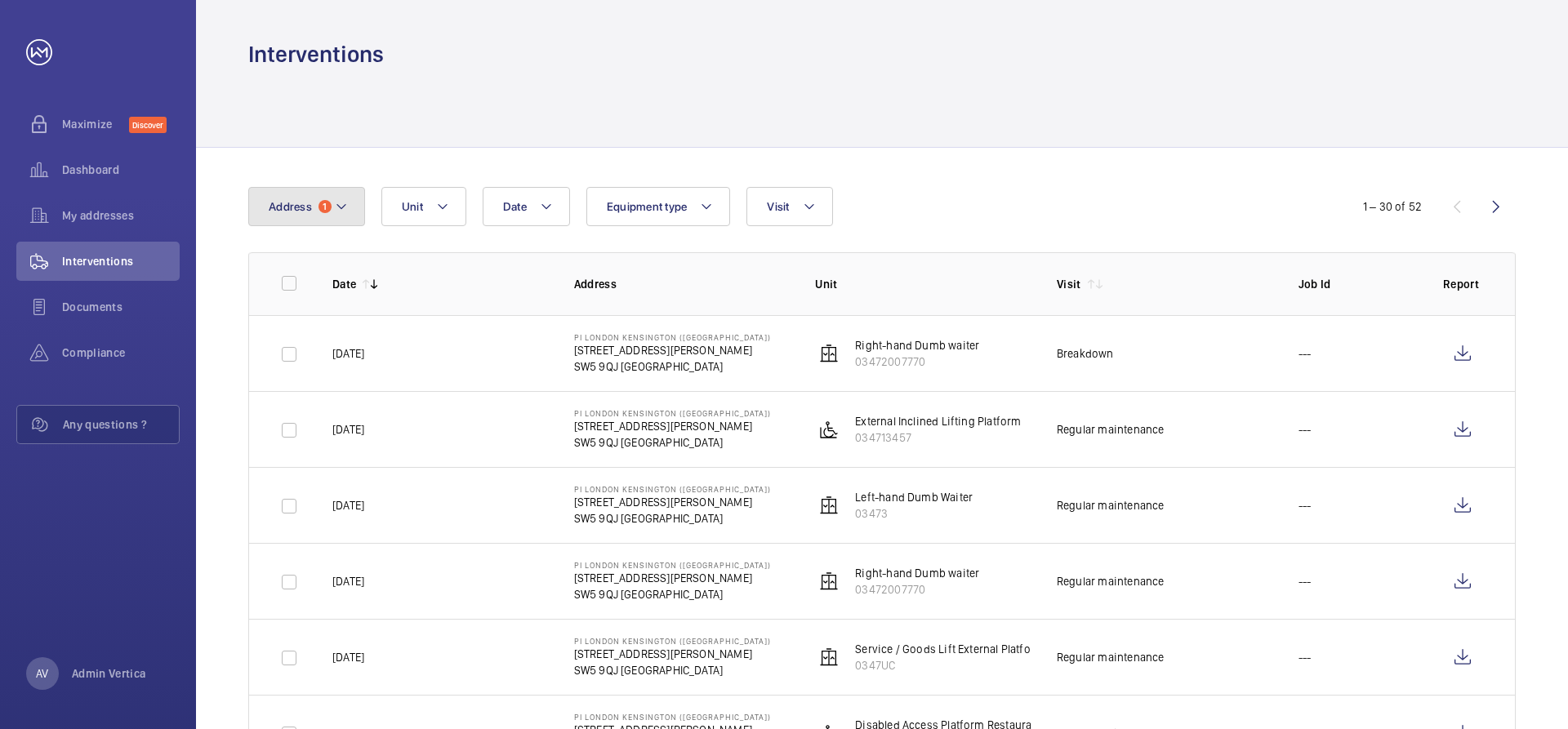
click at [290, 208] on span "Address" at bounding box center [291, 207] width 43 height 13
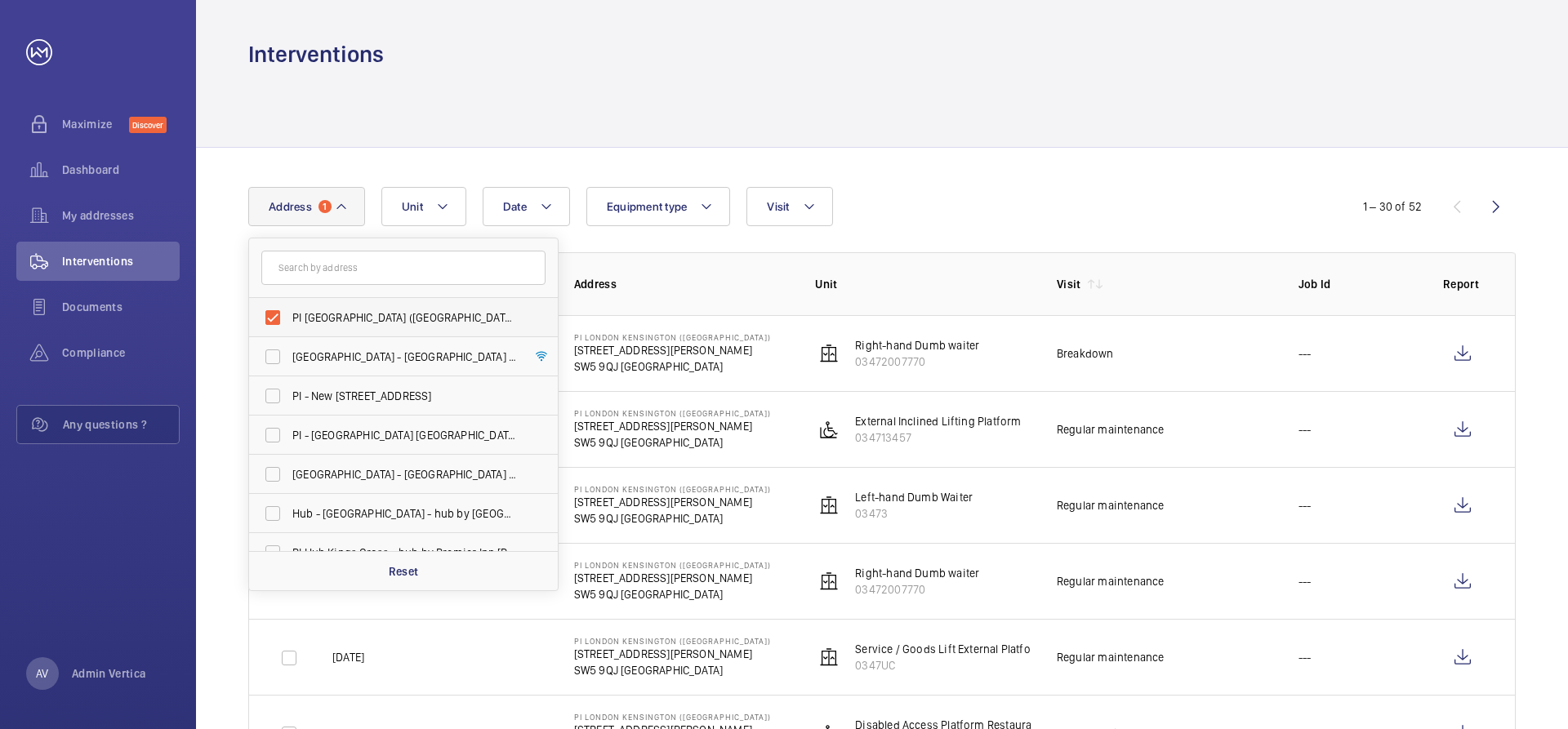
click at [282, 315] on label "PI [GEOGRAPHIC_DATA] ([GEOGRAPHIC_DATA]) - [STREET_ADDRESS][PERSON_NAME]" at bounding box center [391, 318] width 284 height 40
click at [282, 315] on input "PI [GEOGRAPHIC_DATA] ([GEOGRAPHIC_DATA]) - [STREET_ADDRESS][PERSON_NAME]" at bounding box center [273, 317] width 33 height 33
checkbox input "false"
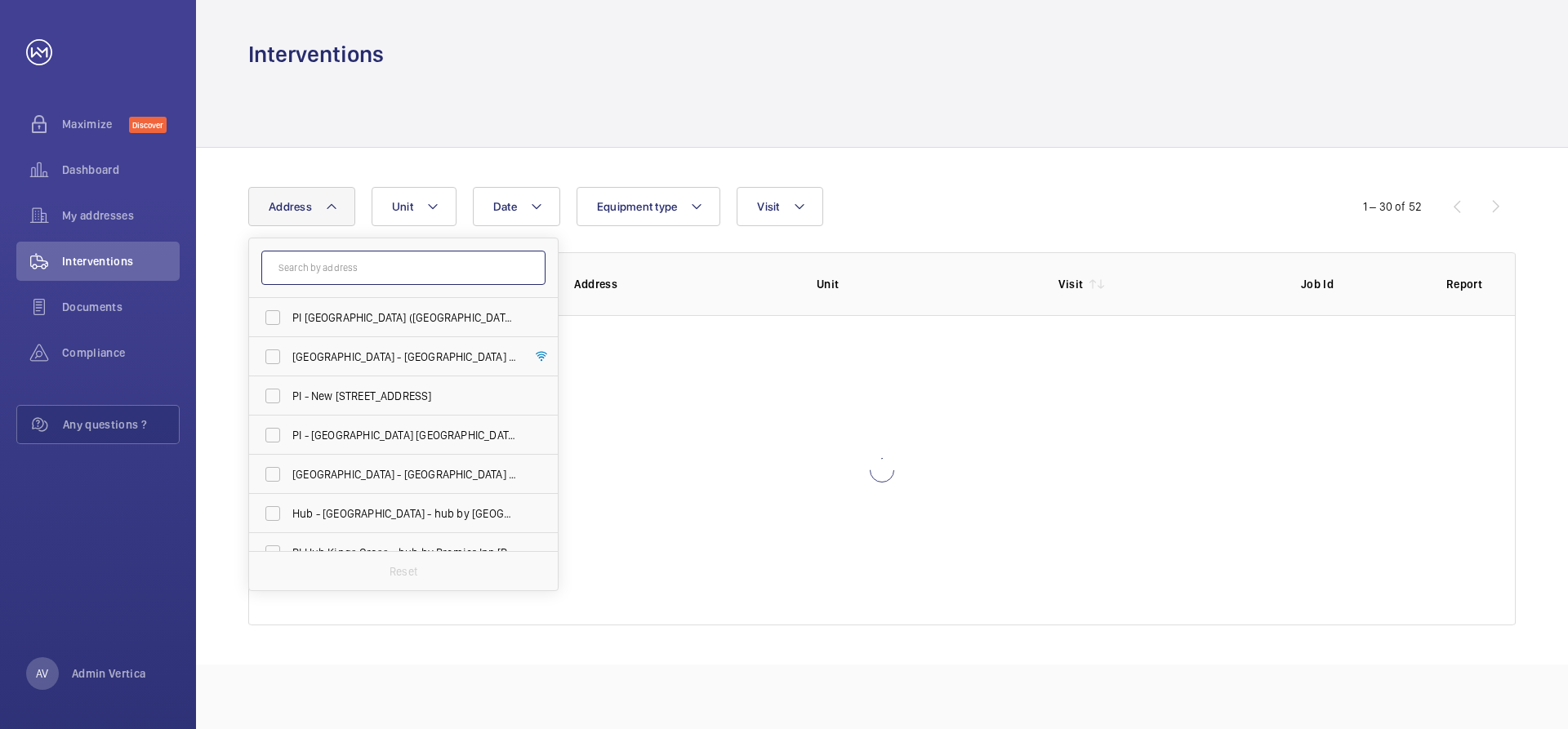
click at [325, 275] on input "text" at bounding box center [404, 268] width 284 height 34
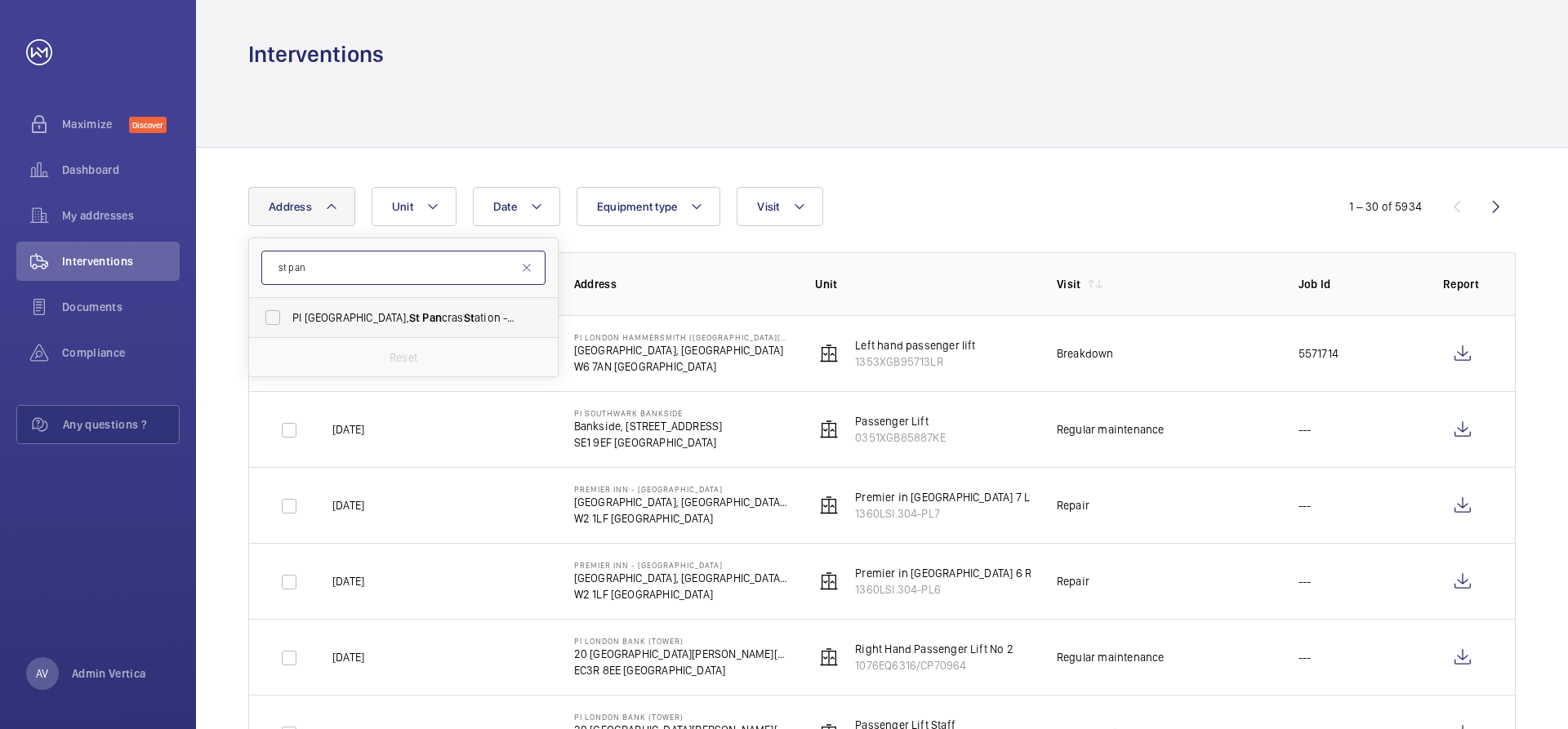
type input "st pan"
click at [391, 317] on span "PI [GEOGRAPHIC_DATA], [GEOGRAPHIC_DATA][PERSON_NAME], [STREET_ADDRESS]" at bounding box center [404, 317] width 225 height 16
click at [289, 317] on input "PI [GEOGRAPHIC_DATA], [GEOGRAPHIC_DATA][PERSON_NAME], [STREET_ADDRESS]" at bounding box center [273, 317] width 33 height 33
checkbox input "true"
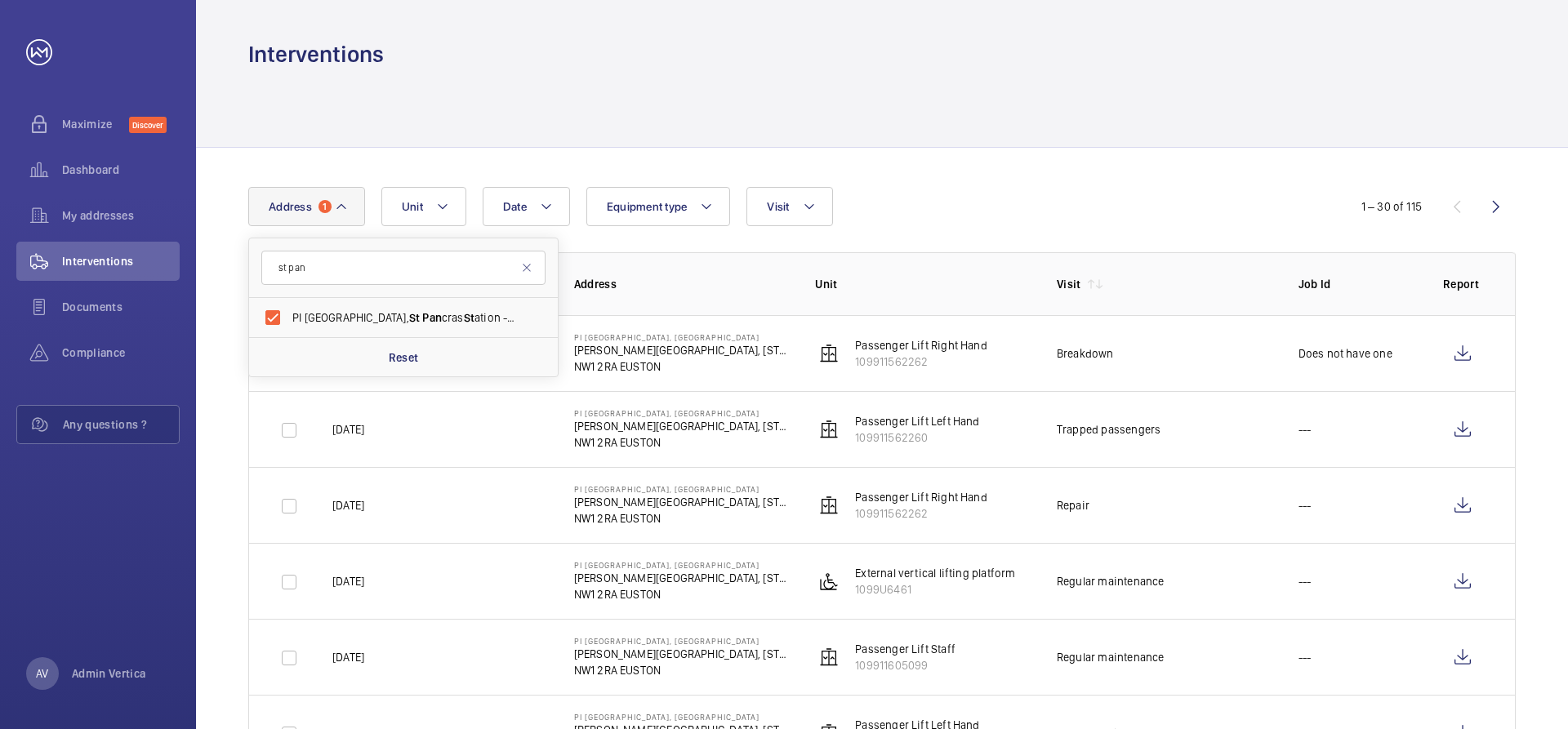
click at [1020, 135] on div at bounding box center [882, 108] width 1268 height 77
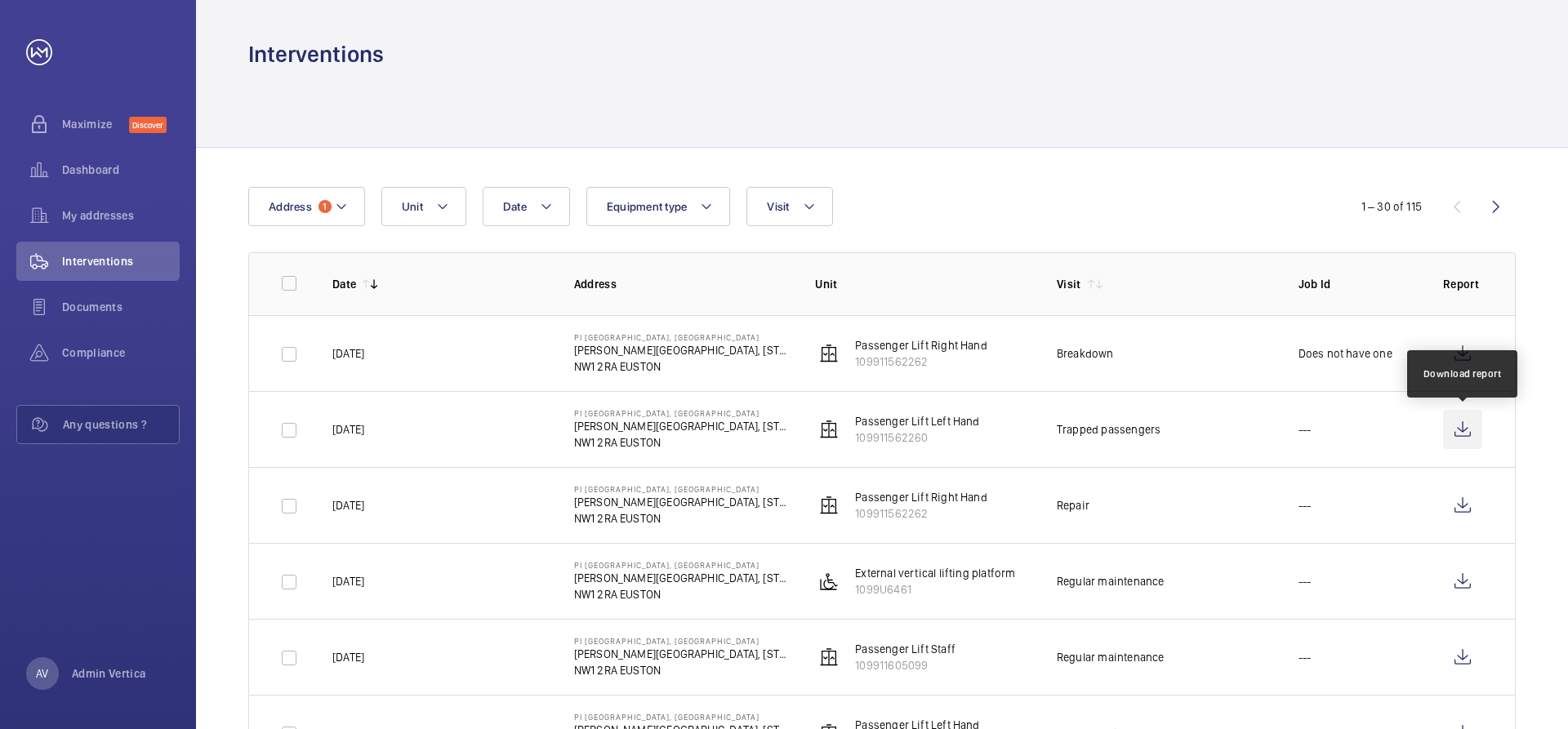
click at [1454, 425] on wm-front-icon-button at bounding box center [1463, 430] width 40 height 40
